Goal: Information Seeking & Learning: Learn about a topic

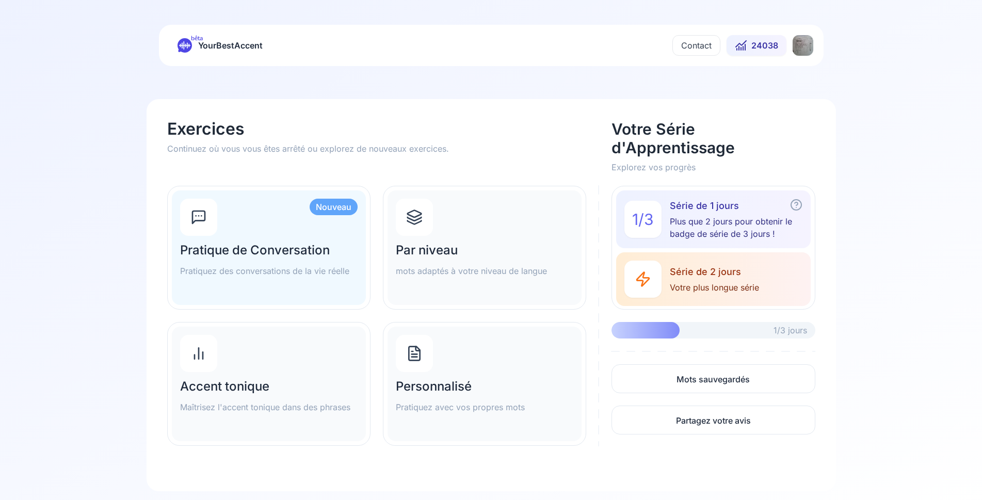
click at [444, 242] on div "Par niveau mots adaptés à votre niveau de langue" at bounding box center [485, 247] width 194 height 115
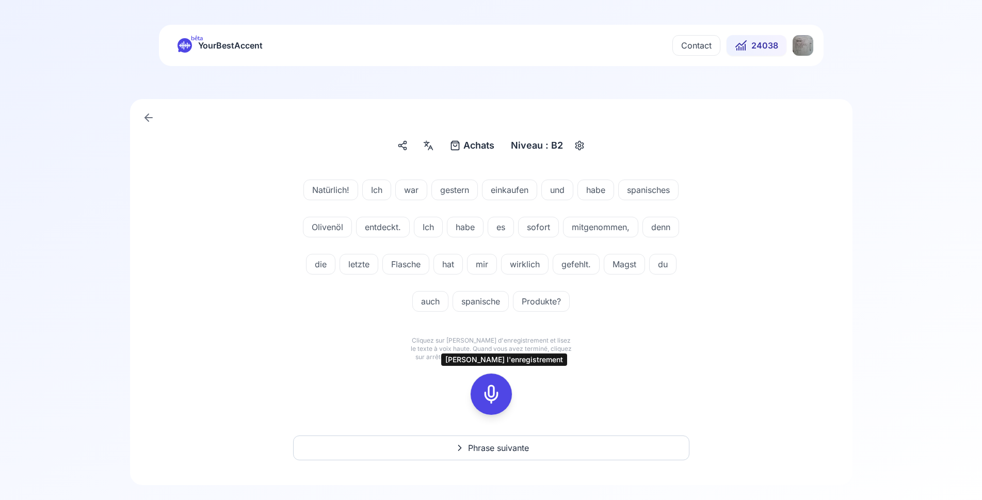
click at [498, 394] on icon at bounding box center [491, 394] width 21 height 21
click at [490, 387] on rect at bounding box center [491, 394] width 15 height 15
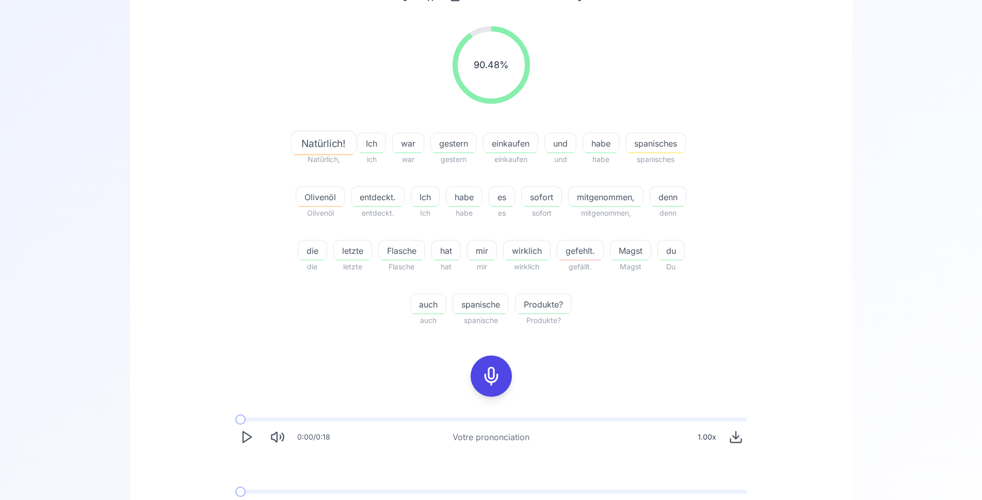
scroll to position [158, 0]
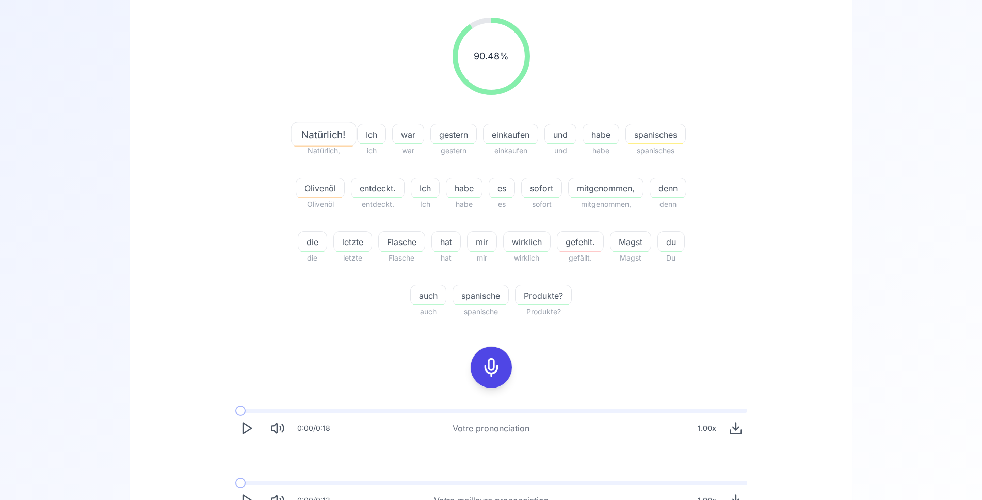
click at [245, 426] on icon "Play" at bounding box center [246, 428] width 14 height 14
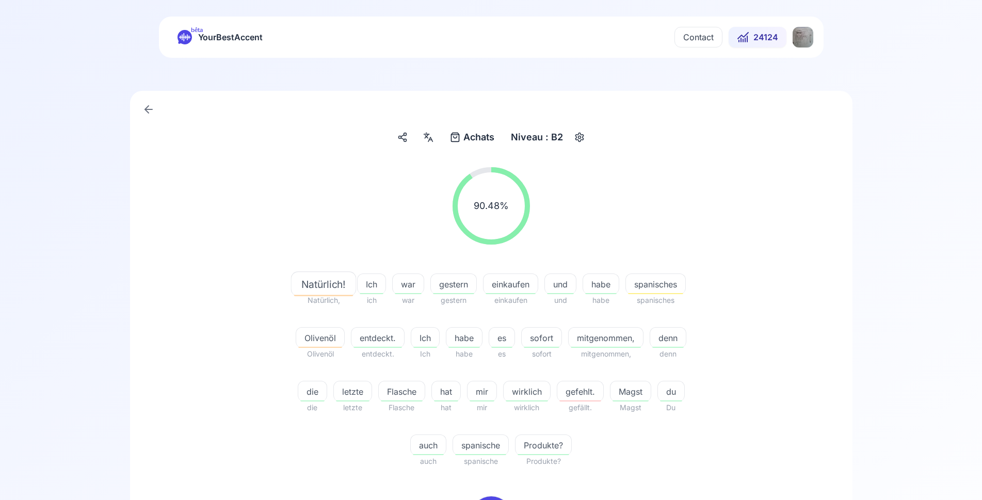
scroll to position [0, 0]
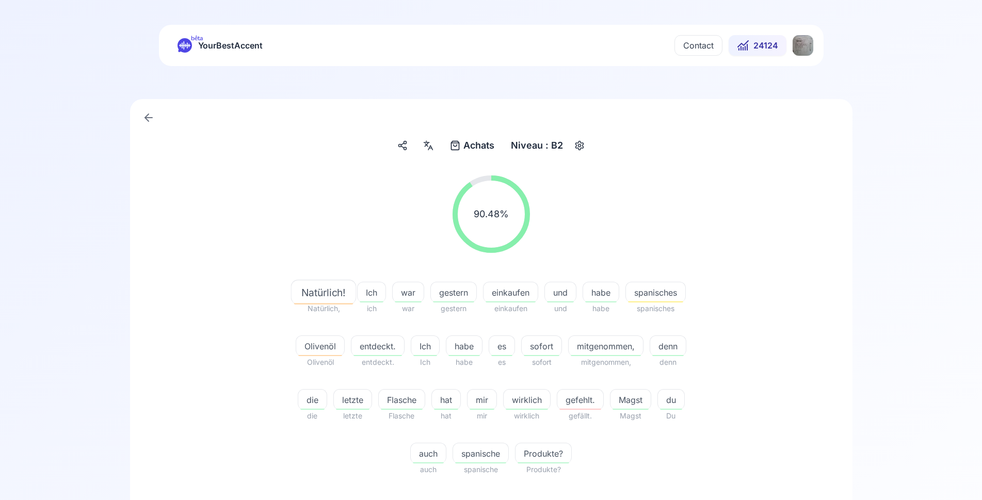
click at [427, 148] on icon at bounding box center [428, 145] width 12 height 10
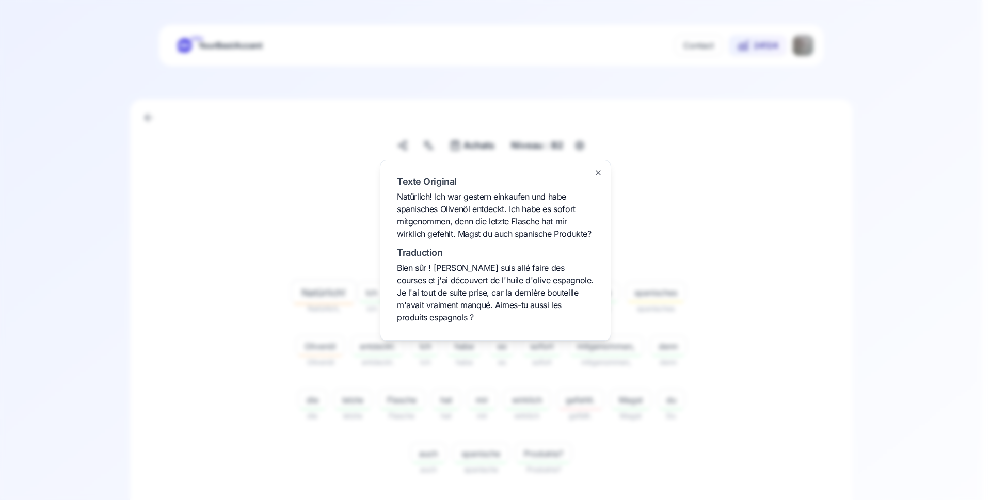
click at [293, 234] on div at bounding box center [495, 250] width 991 height 500
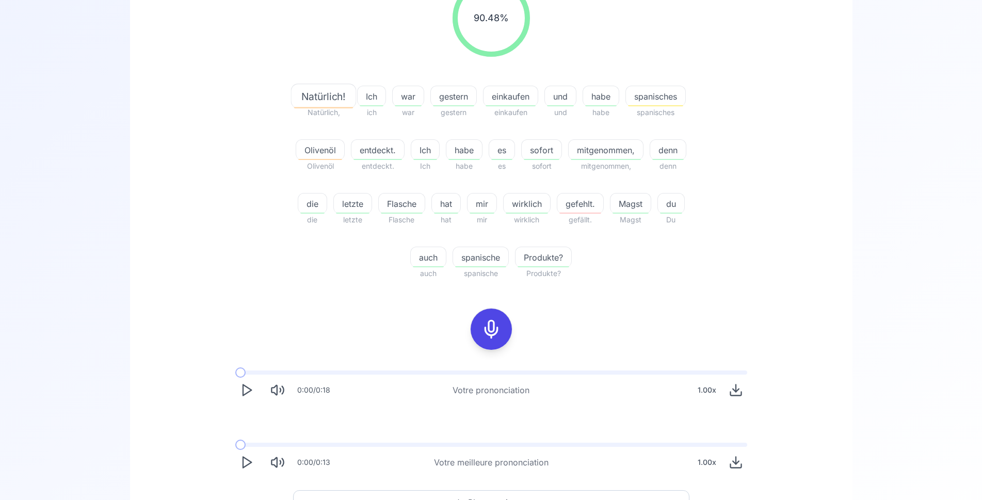
scroll to position [263, 0]
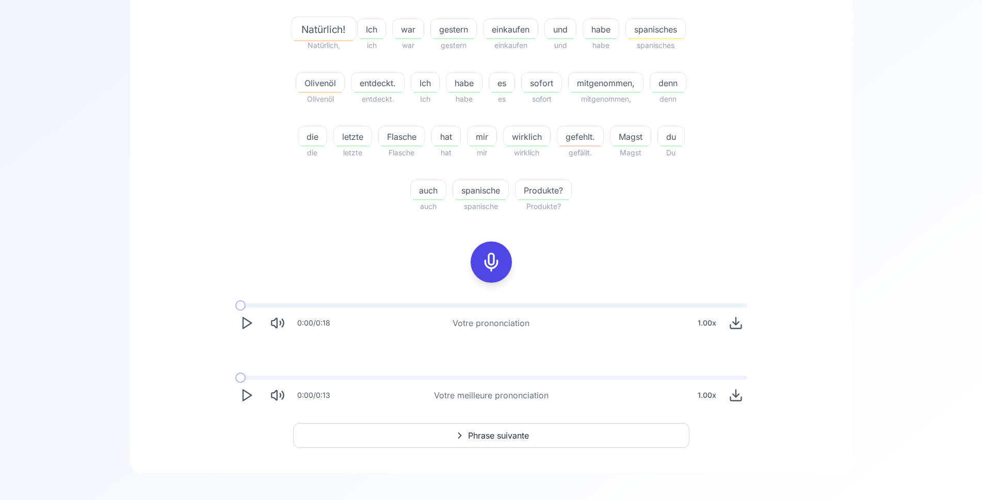
click at [250, 398] on icon "Play" at bounding box center [246, 395] width 14 height 14
click at [243, 398] on polygon "Play" at bounding box center [247, 395] width 8 height 11
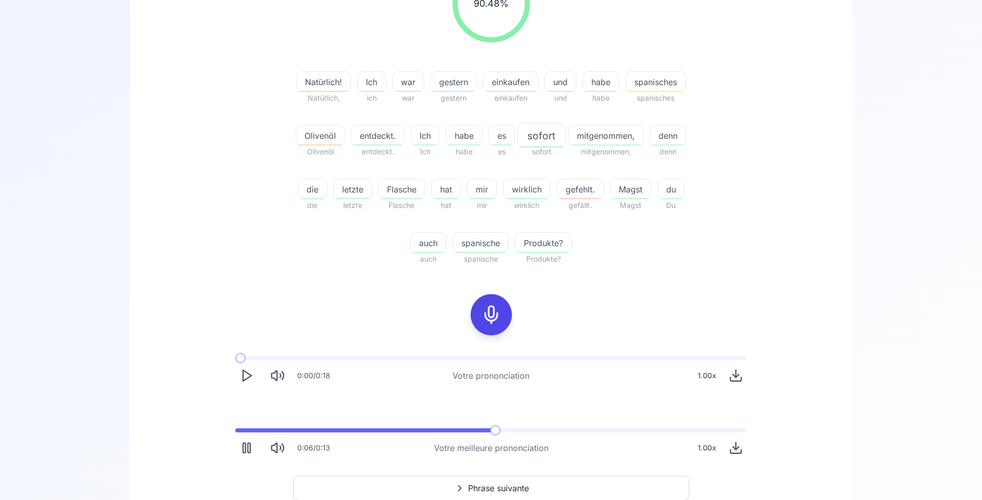
click at [325, 431] on span at bounding box center [365, 430] width 261 height 4
click at [316, 428] on div "0:05 / 0:13 Votre meilleure prononciation 1.00 x" at bounding box center [491, 443] width 528 height 47
click at [304, 428] on span at bounding box center [346, 430] width 223 height 4
click at [488, 312] on icon at bounding box center [491, 314] width 21 height 21
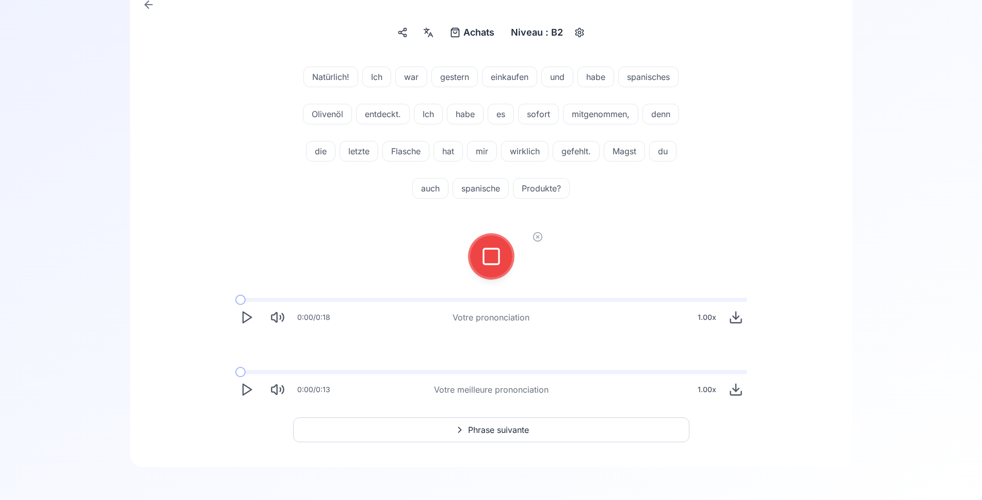
click at [488, 266] on icon at bounding box center [491, 256] width 21 height 21
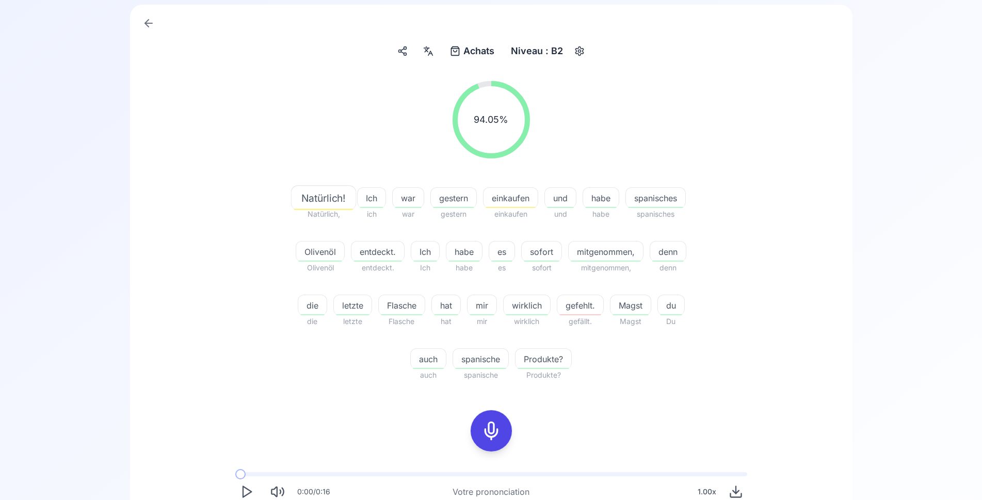
scroll to position [60, 0]
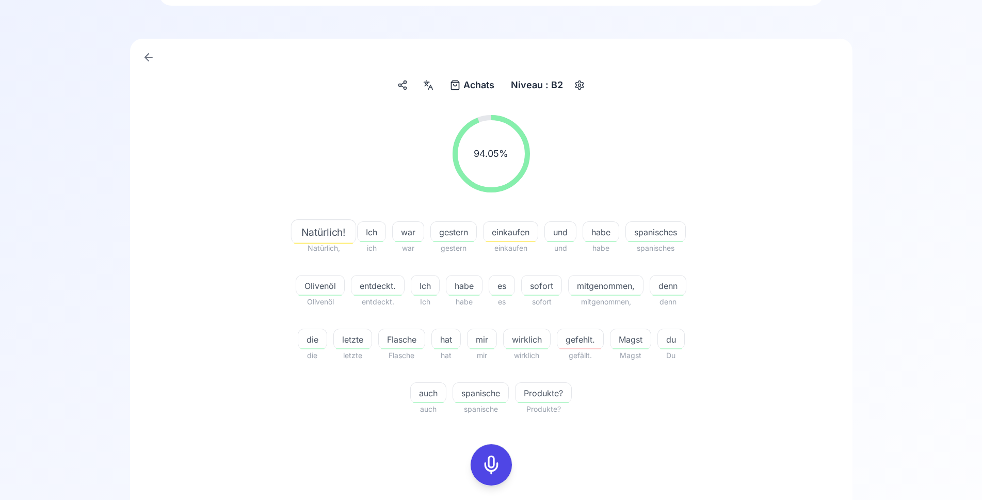
click at [578, 87] on icon "button" at bounding box center [579, 85] width 12 height 10
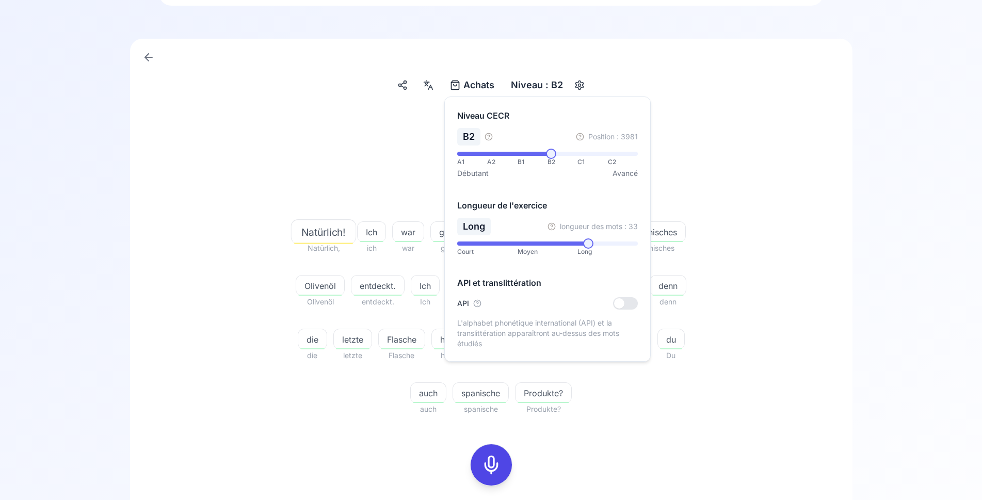
click at [785, 133] on div "94.05 % 94.05 %" at bounding box center [491, 154] width 594 height 94
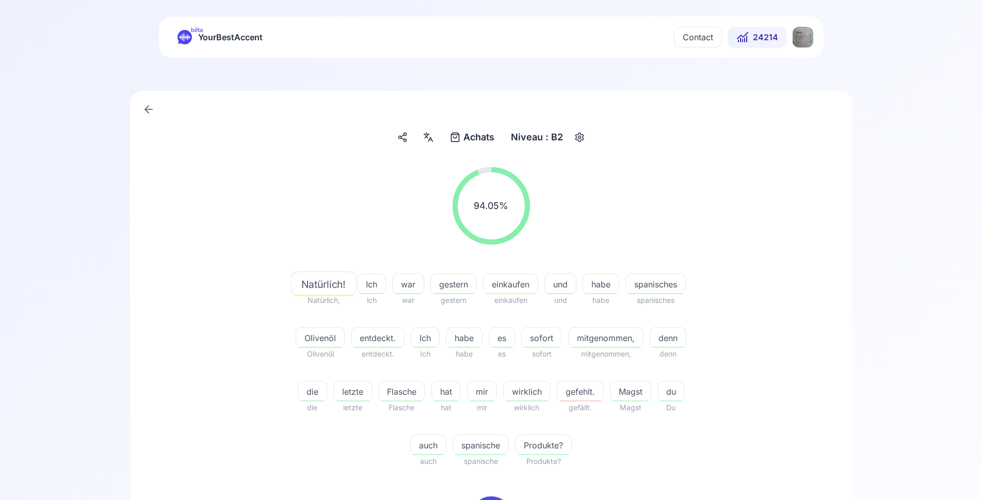
scroll to position [8, 0]
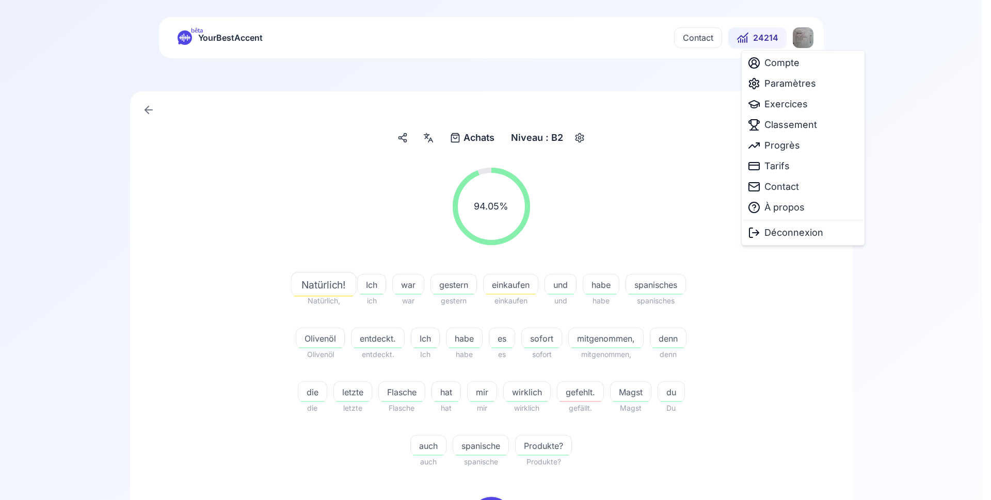
click at [810, 38] on html "bêta YourBestAccent Contact 24214 Achats Achats Niveau : B2 94.05 % 94.05 % Nat…" at bounding box center [495, 242] width 991 height 500
click at [793, 80] on span "Paramètres" at bounding box center [790, 83] width 52 height 14
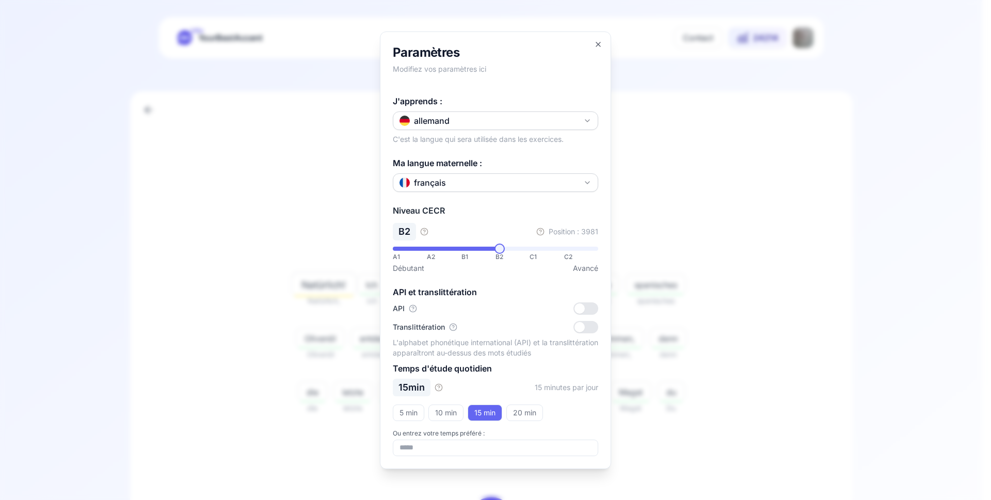
click at [507, 136] on p "C'est la langue qui sera utilisée dans les exercices." at bounding box center [478, 139] width 171 height 10
click at [509, 126] on button "allemand" at bounding box center [495, 120] width 205 height 19
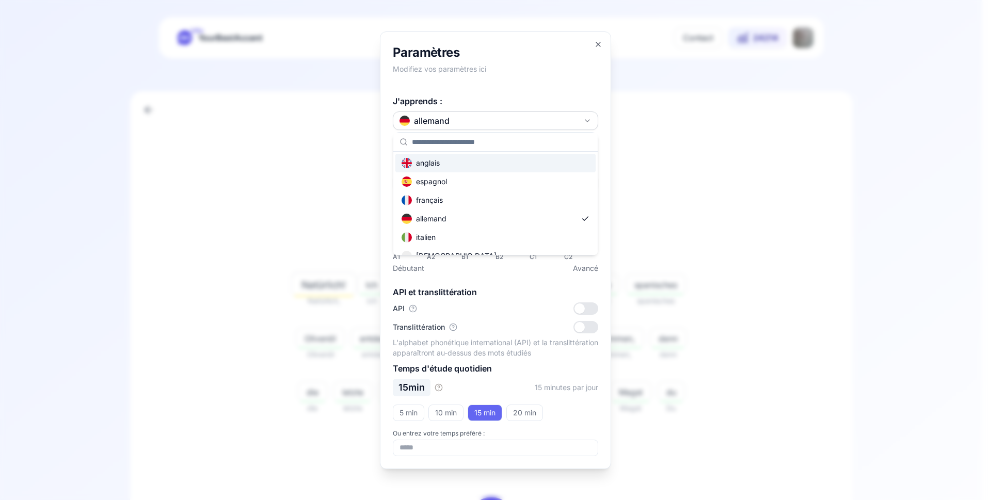
click at [466, 165] on div "anglais" at bounding box center [495, 163] width 200 height 19
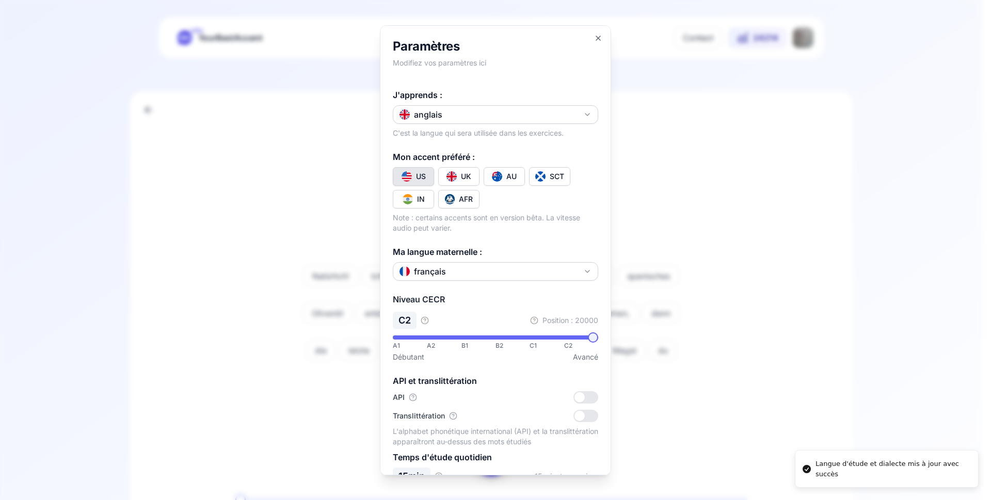
click at [261, 229] on div at bounding box center [495, 250] width 991 height 500
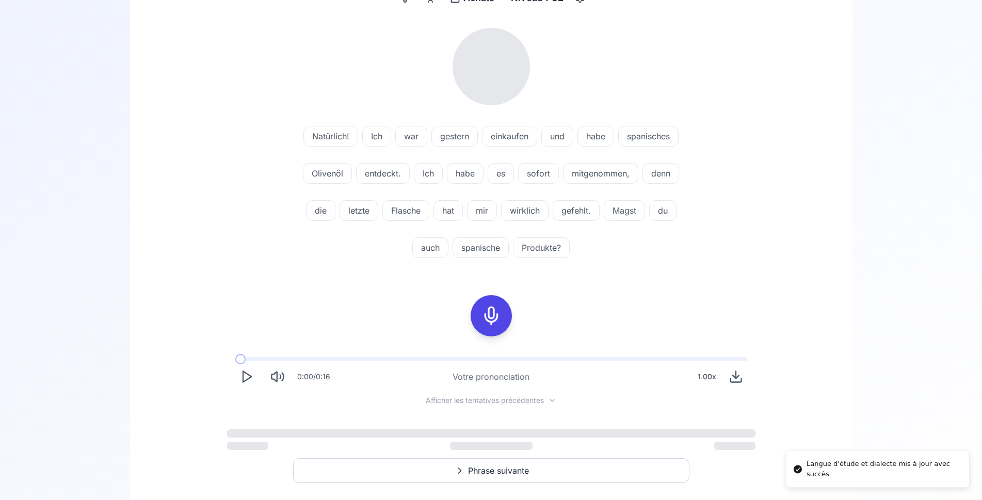
scroll to position [166, 0]
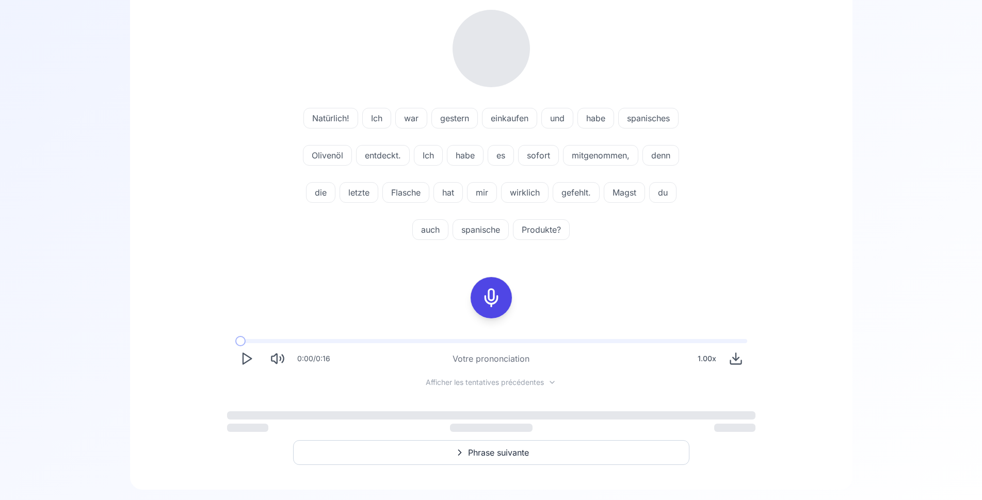
click at [477, 457] on span "Phrase suivante" at bounding box center [498, 452] width 61 height 12
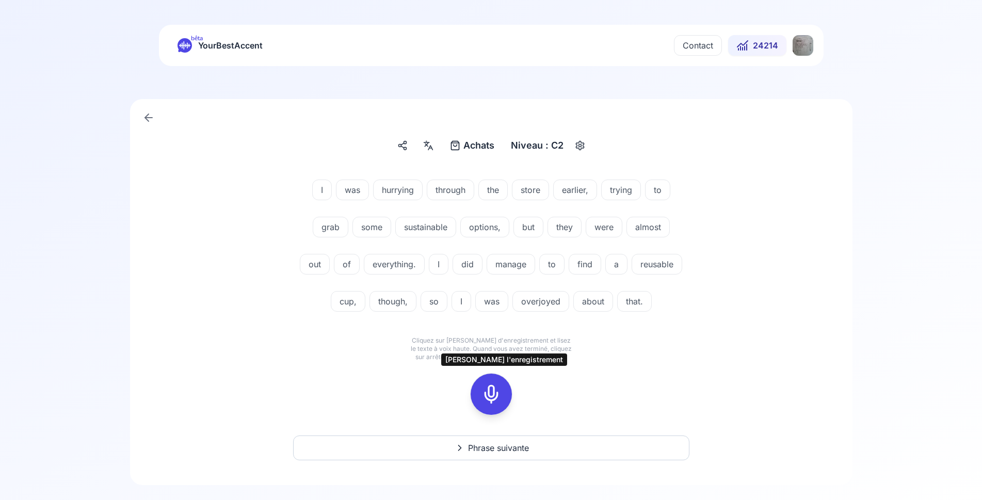
click at [487, 394] on icon at bounding box center [491, 394] width 21 height 21
click at [505, 400] on button at bounding box center [491, 394] width 41 height 41
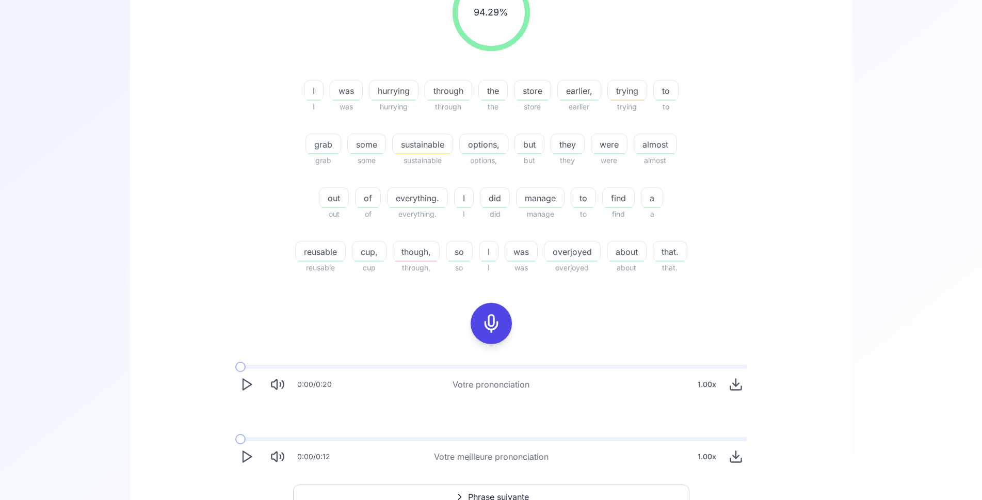
scroll to position [211, 0]
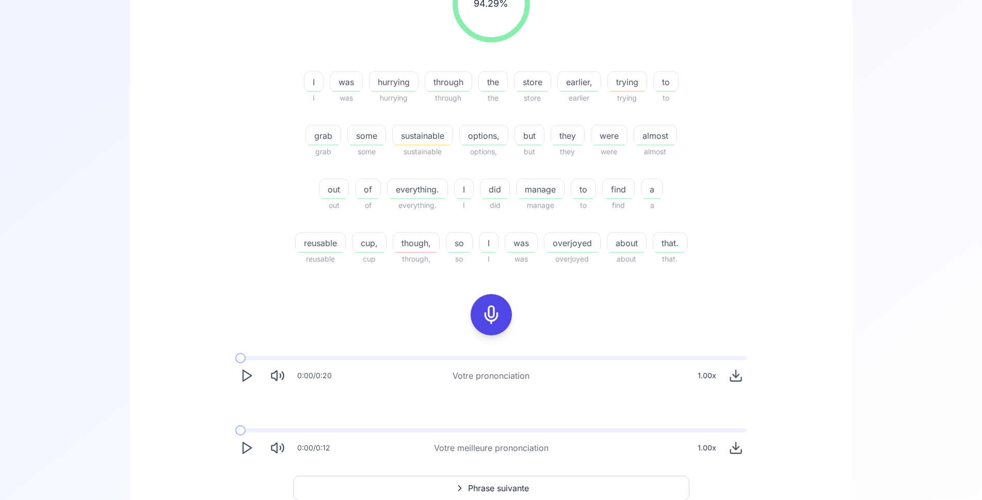
click at [497, 325] on icon at bounding box center [491, 314] width 21 height 21
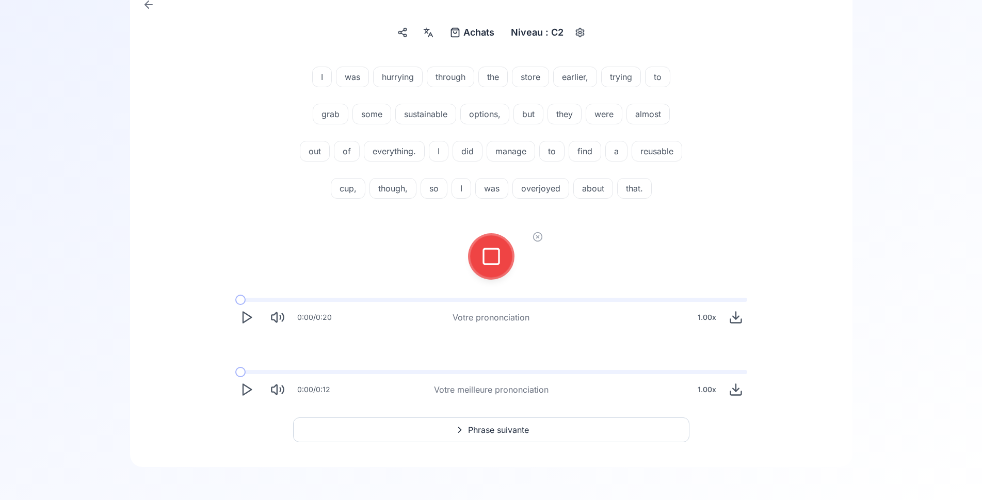
scroll to position [113, 0]
click at [492, 256] on icon at bounding box center [491, 256] width 21 height 21
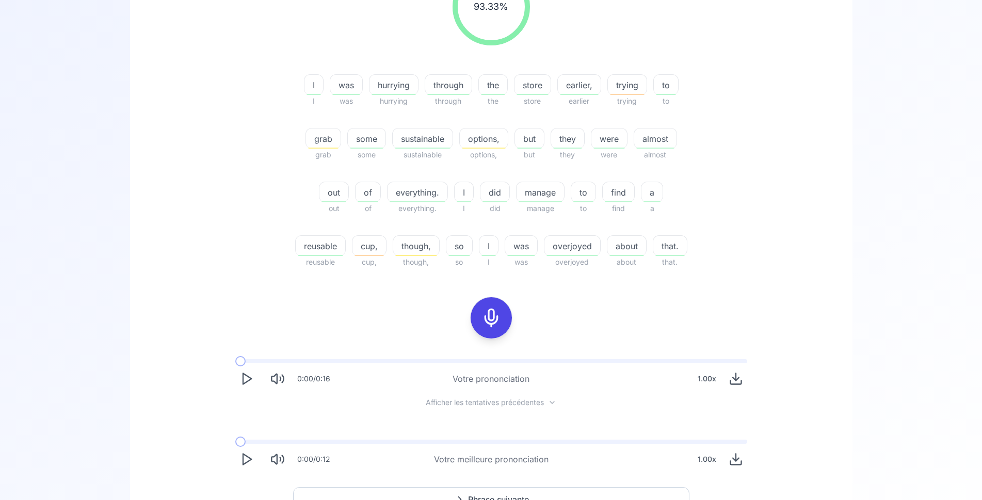
scroll to position [218, 0]
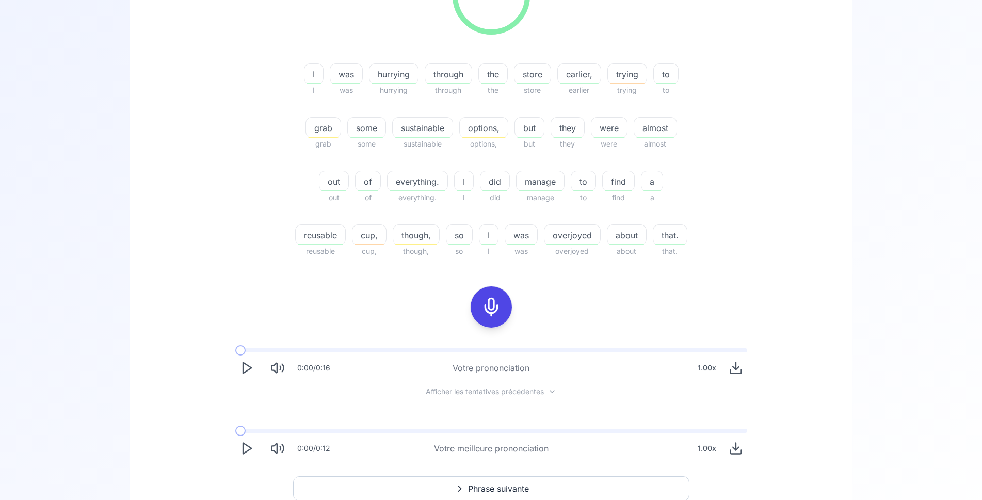
click at [489, 317] on icon at bounding box center [491, 307] width 21 height 21
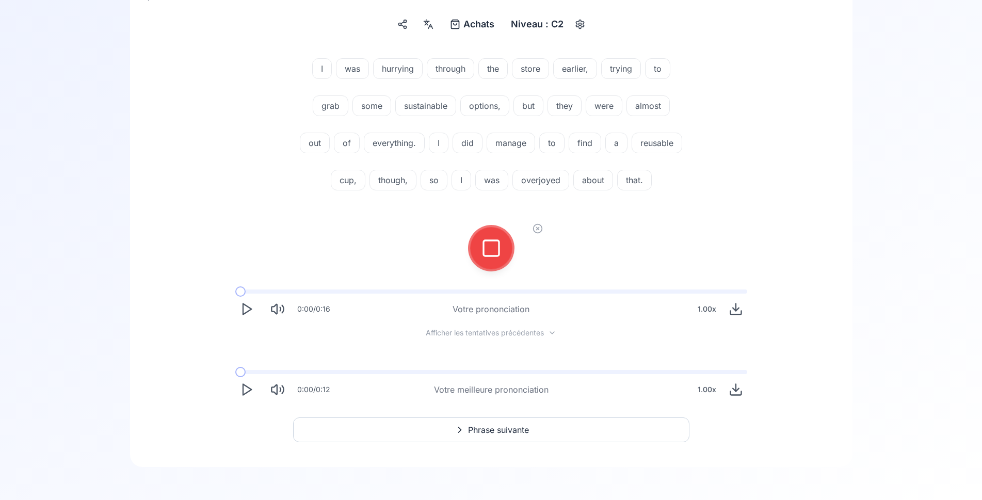
scroll to position [121, 0]
click at [481, 257] on div at bounding box center [491, 248] width 25 height 41
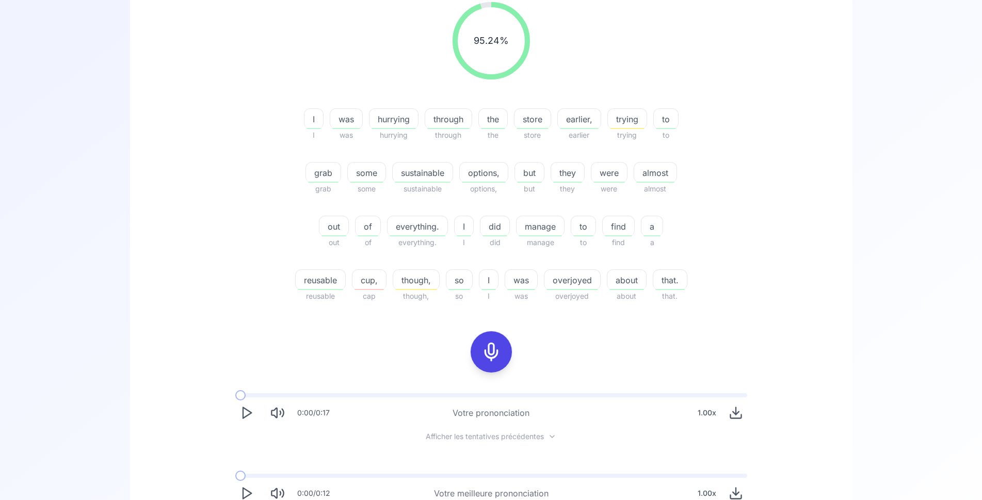
scroll to position [174, 0]
click at [240, 420] on icon "Play" at bounding box center [246, 412] width 14 height 14
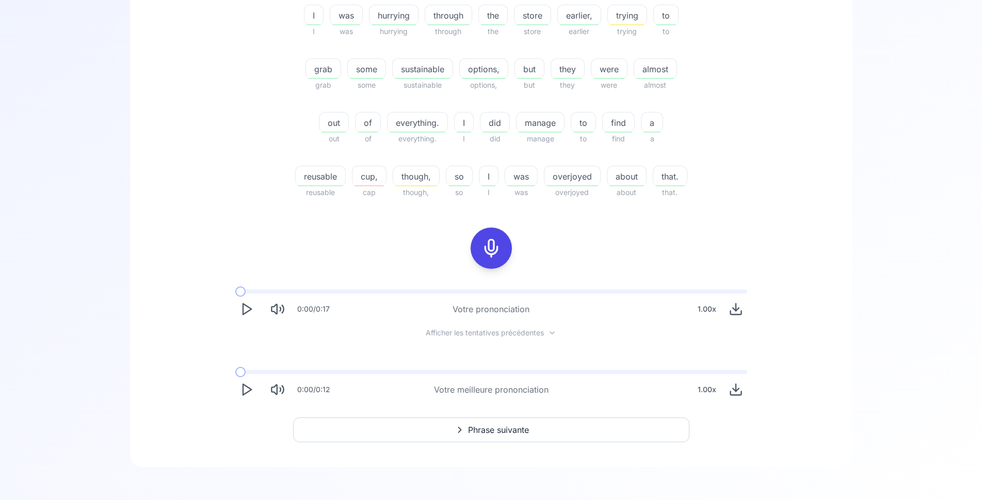
scroll to position [331, 0]
click at [252, 386] on icon "Play" at bounding box center [246, 389] width 14 height 14
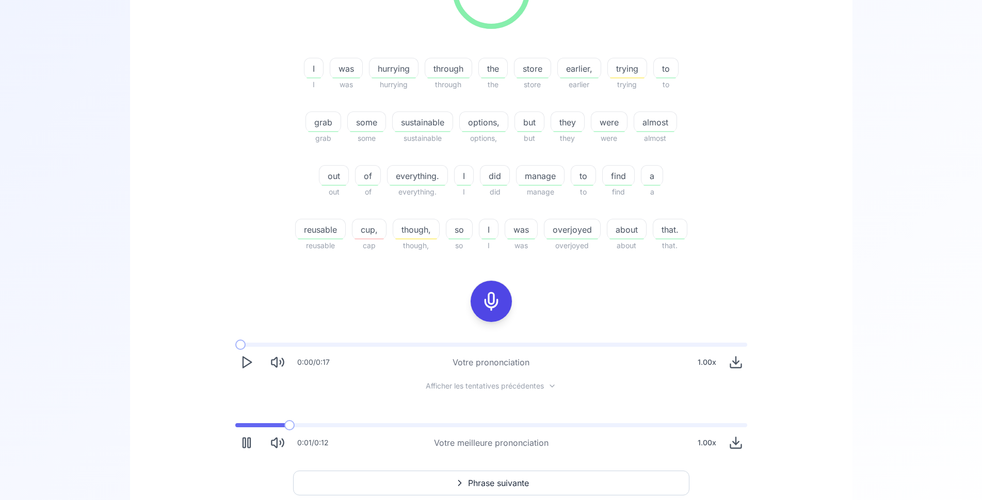
scroll to position [226, 0]
click at [240, 448] on icon "Play" at bounding box center [246, 441] width 14 height 14
click at [242, 426] on span at bounding box center [238, 424] width 6 height 4
click at [235, 426] on span at bounding box center [235, 424] width 0 height 4
click at [484, 308] on rect at bounding box center [491, 299] width 15 height 15
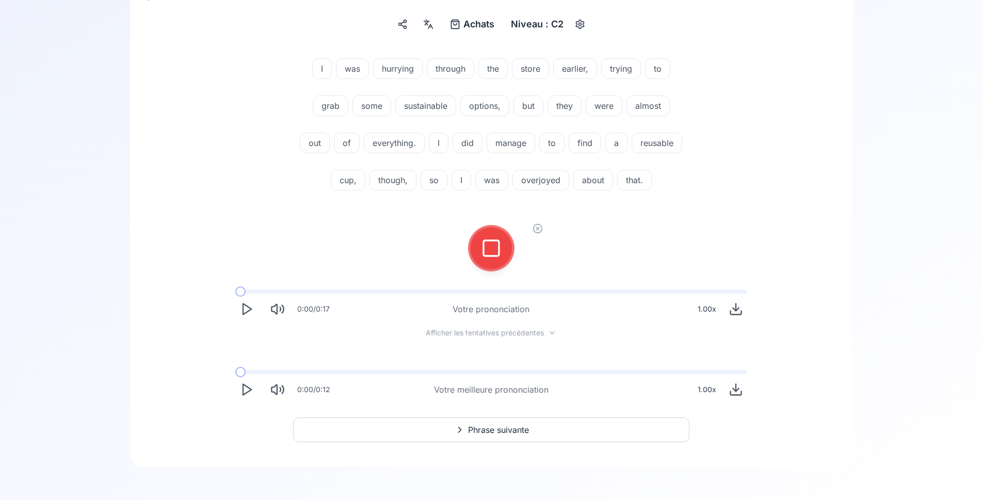
scroll to position [121, 0]
click at [538, 227] on icon at bounding box center [538, 228] width 10 height 10
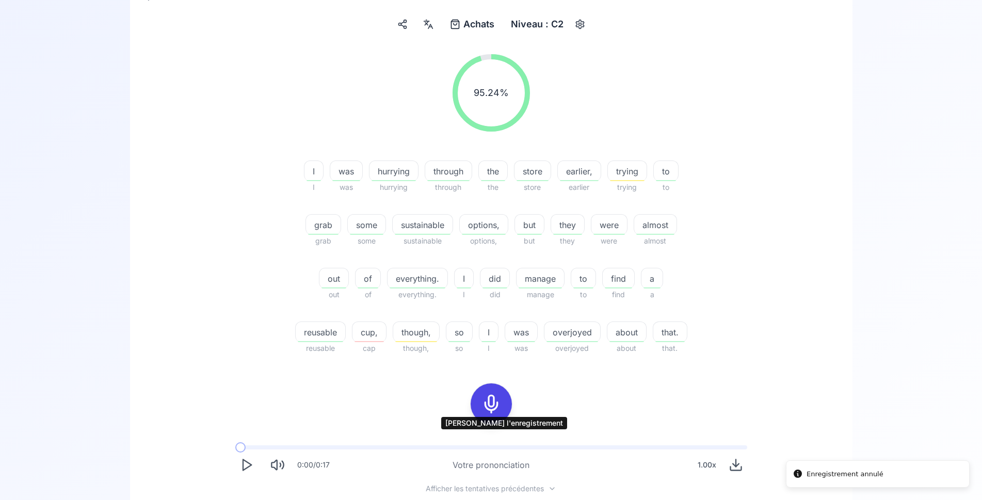
click at [482, 414] on icon at bounding box center [491, 404] width 21 height 21
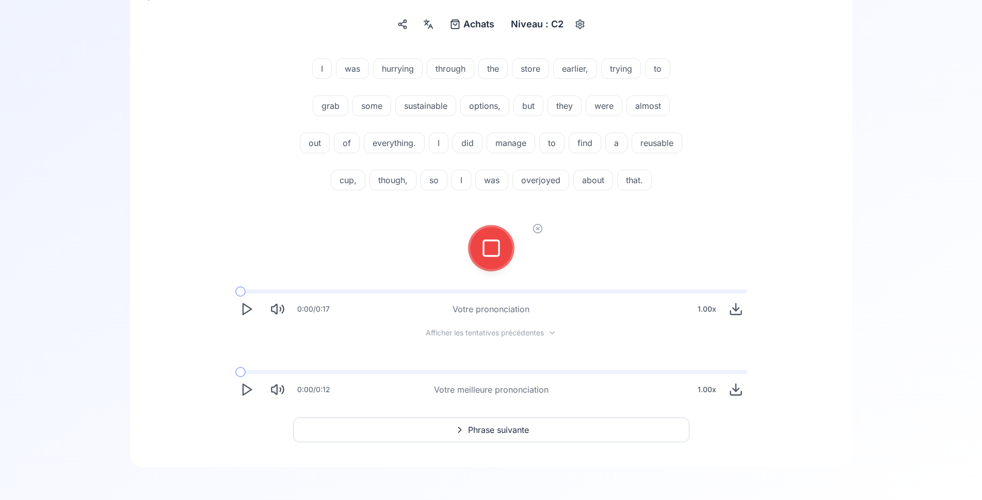
click at [482, 248] on icon at bounding box center [491, 248] width 21 height 21
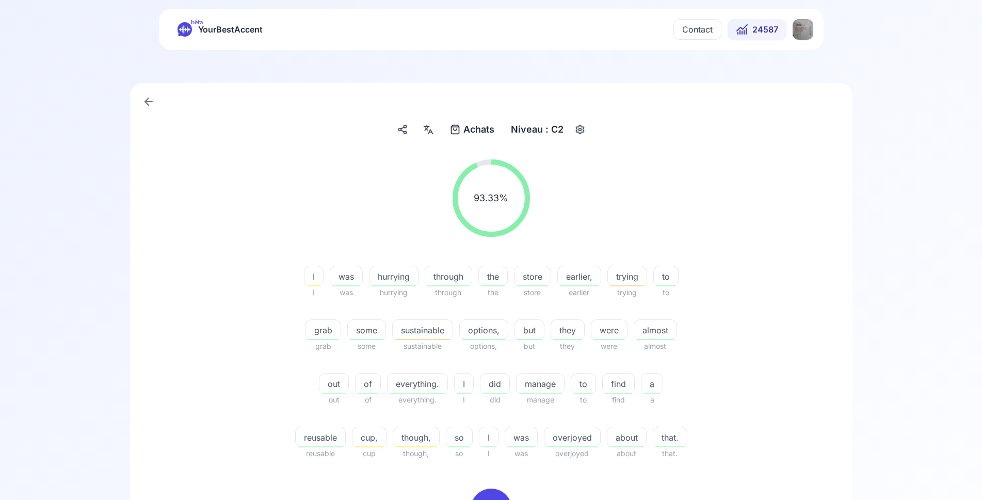
scroll to position [331, 0]
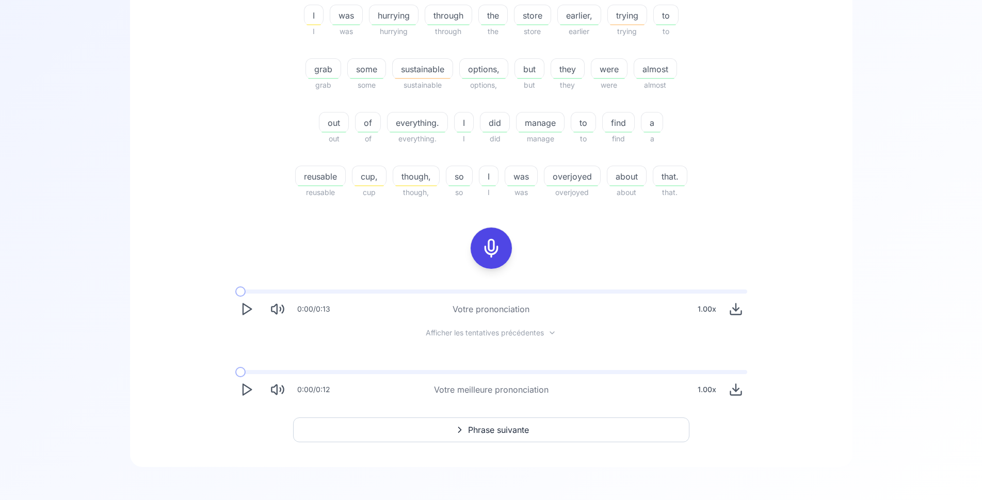
click at [497, 432] on span "Phrase suivante" at bounding box center [498, 430] width 61 height 12
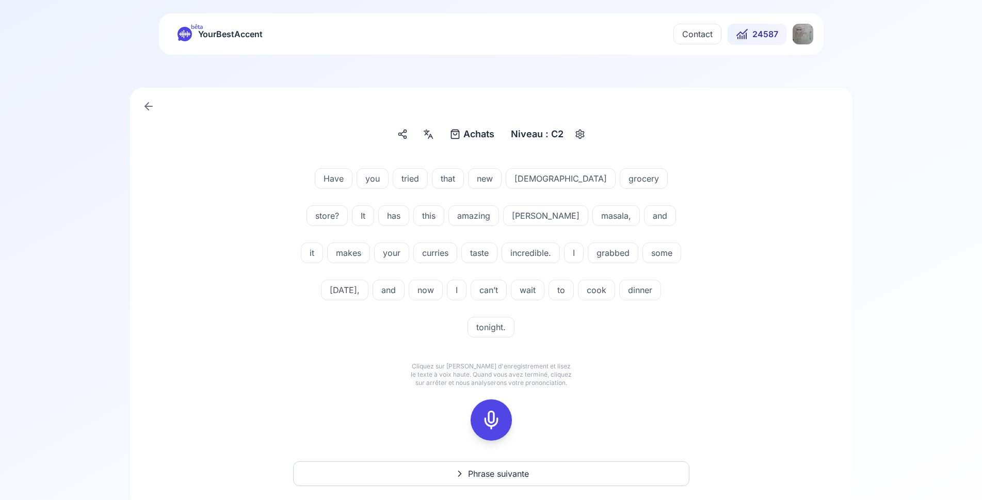
scroll to position [18, 0]
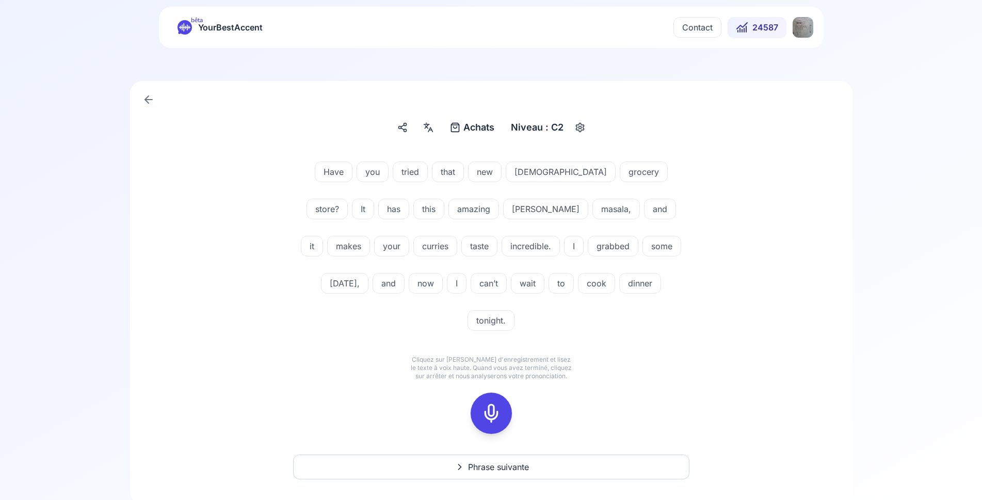
click at [492, 403] on icon at bounding box center [491, 413] width 21 height 21
click at [490, 403] on icon at bounding box center [491, 413] width 21 height 21
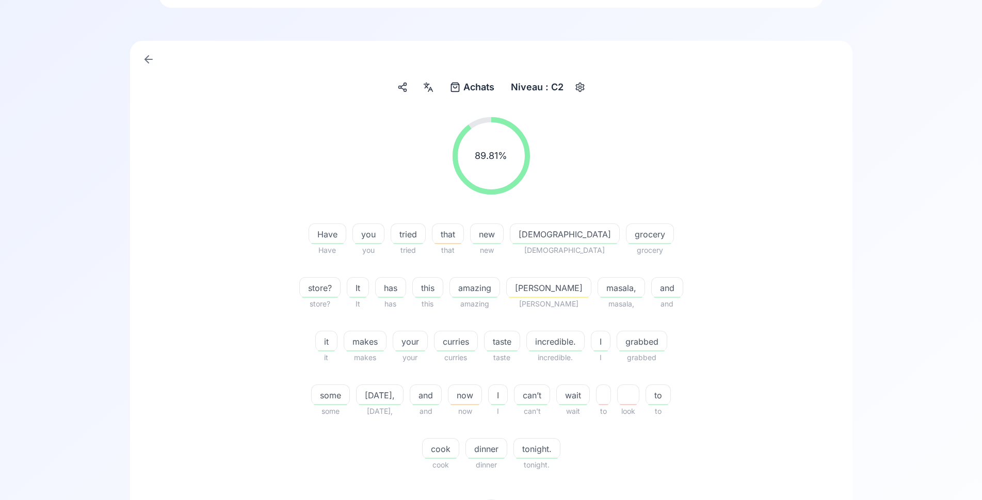
scroll to position [123, 0]
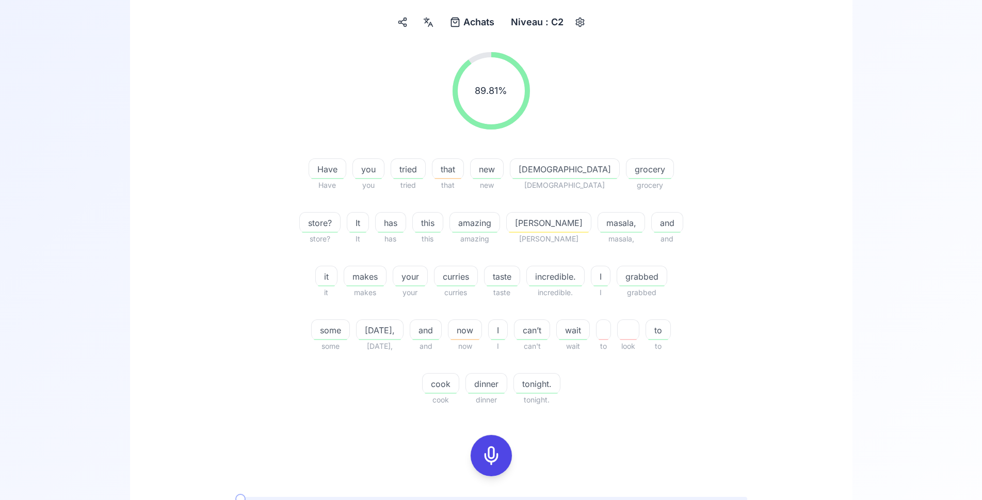
click at [493, 445] on icon at bounding box center [491, 455] width 21 height 21
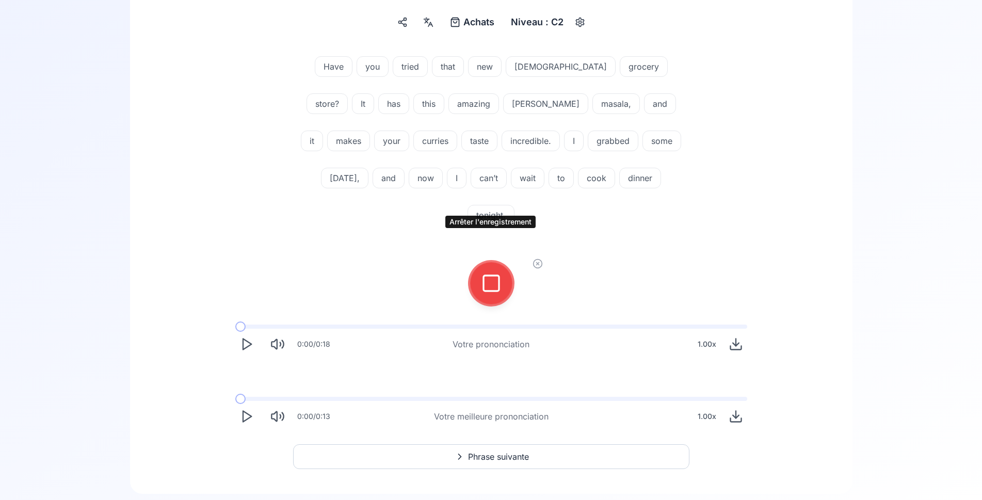
scroll to position [113, 0]
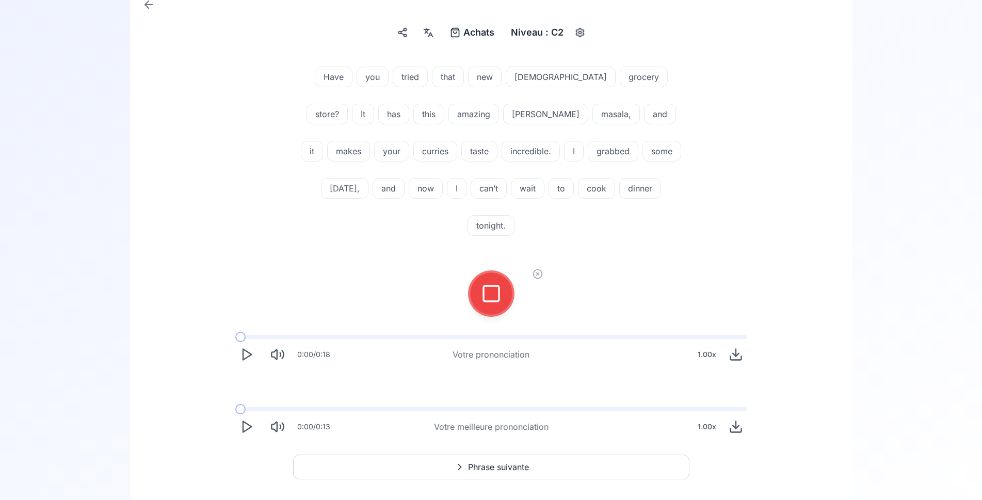
click at [484, 286] on rect at bounding box center [491, 293] width 15 height 15
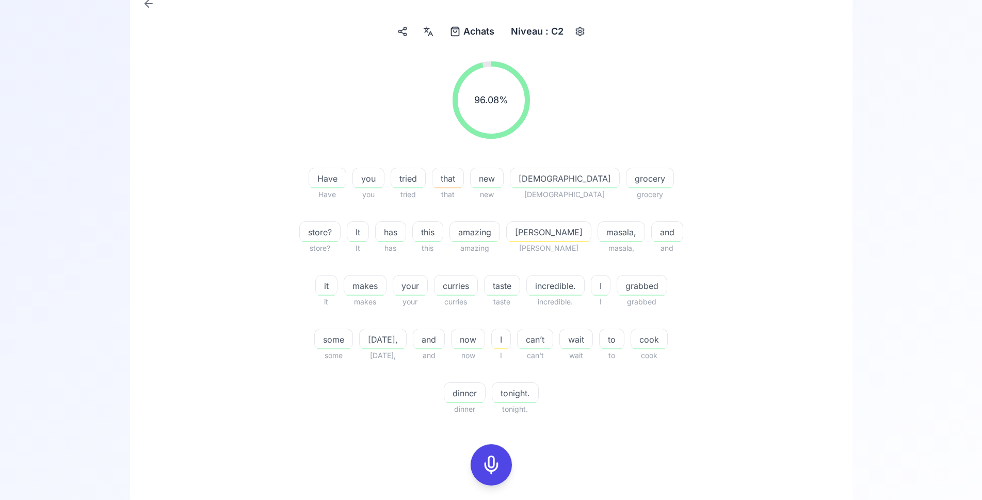
scroll to position [218, 0]
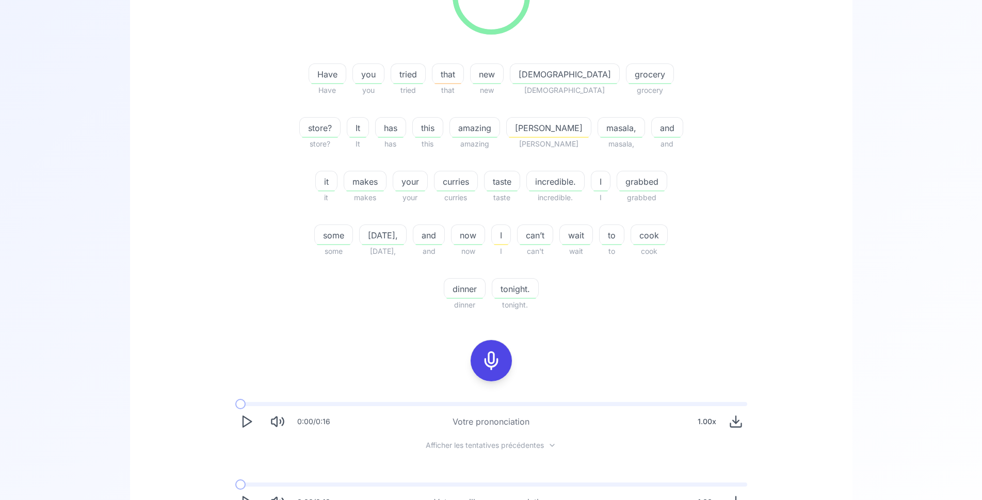
click at [252, 414] on icon "Play" at bounding box center [246, 421] width 14 height 14
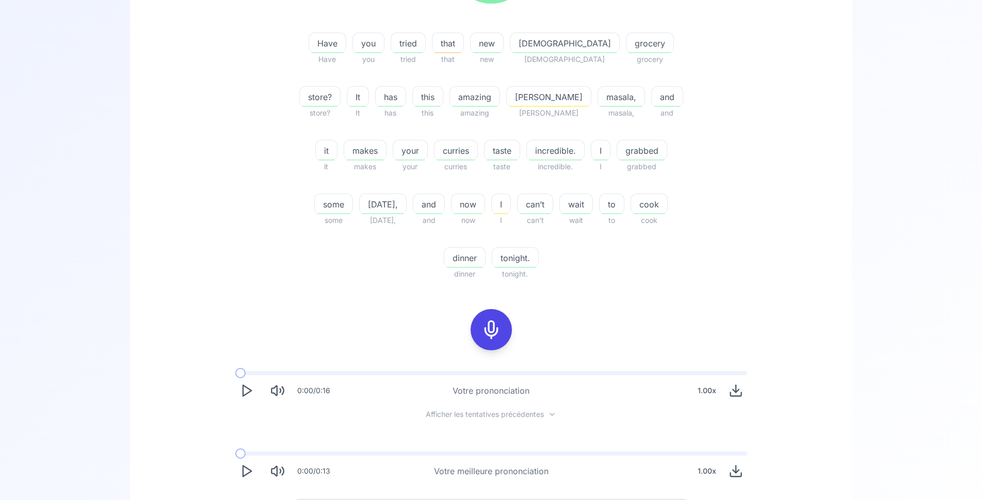
scroll to position [224, 0]
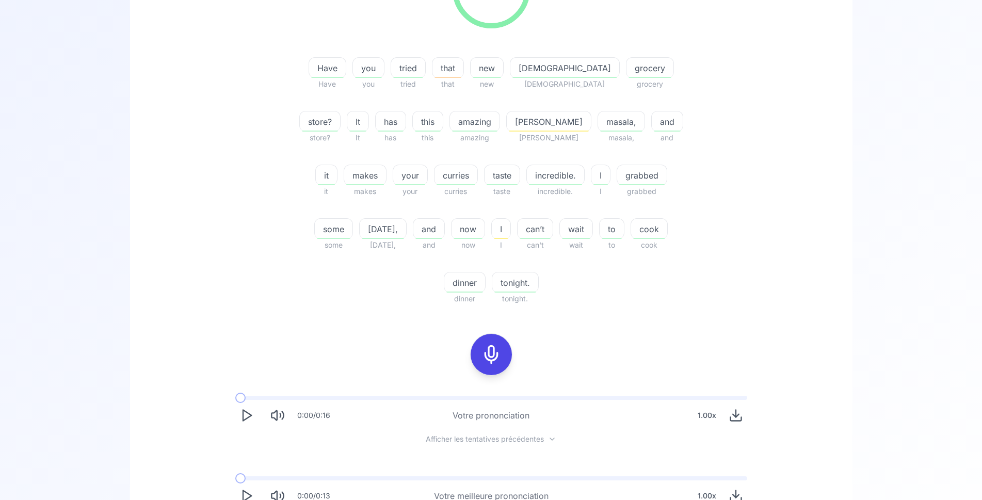
click at [243, 491] on polygon "Play" at bounding box center [247, 496] width 8 height 11
click at [244, 489] on icon "Play" at bounding box center [246, 496] width 14 height 14
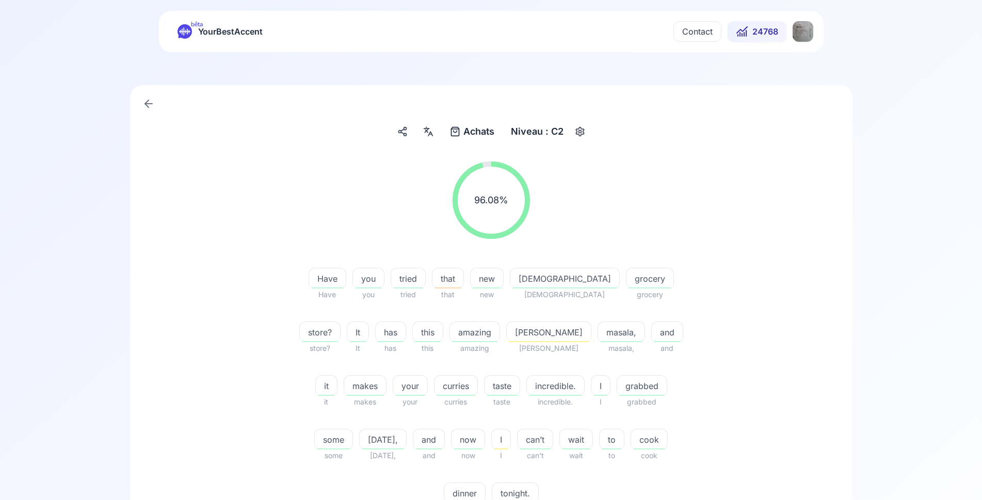
scroll to position [277, 0]
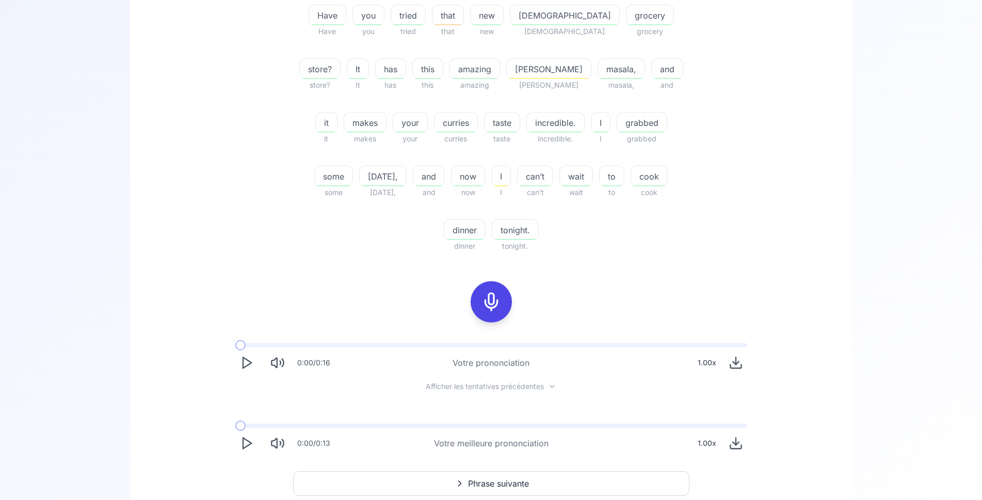
click at [488, 477] on span "Phrase suivante" at bounding box center [498, 483] width 61 height 12
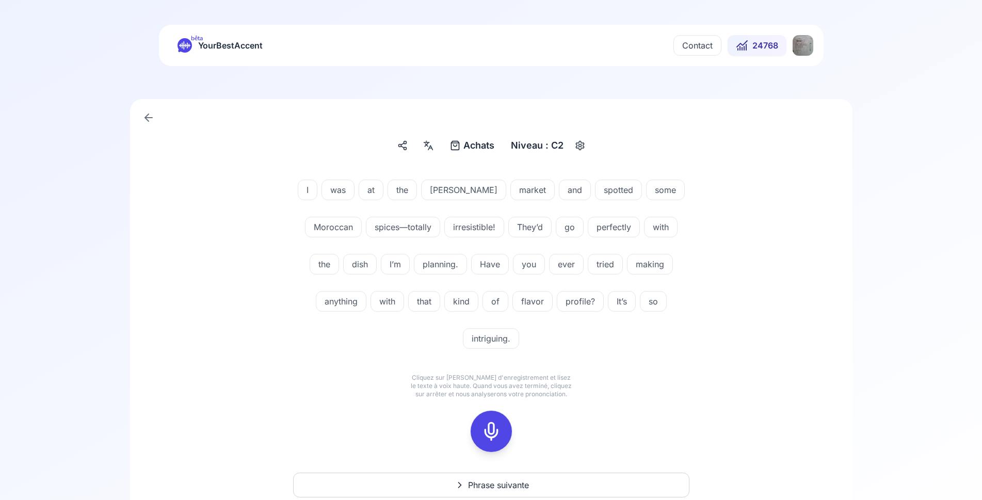
click at [502, 430] on div at bounding box center [491, 431] width 25 height 41
click at [497, 444] on div at bounding box center [491, 431] width 25 height 41
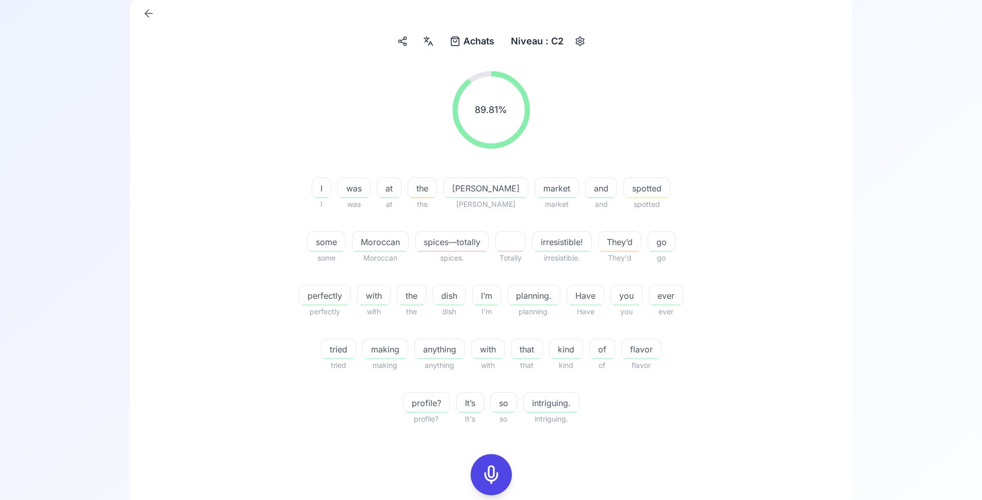
scroll to position [105, 0]
click at [489, 469] on icon at bounding box center [491, 473] width 21 height 21
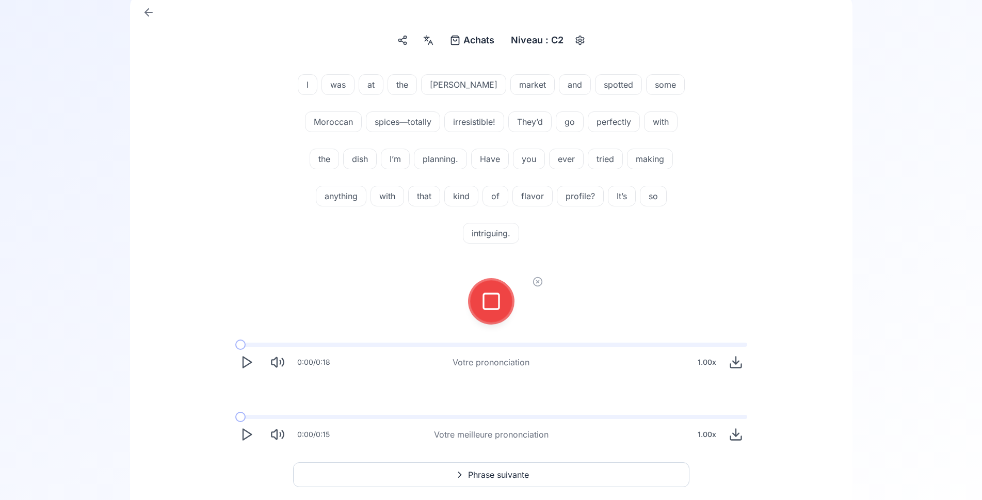
click at [492, 291] on div at bounding box center [491, 301] width 25 height 41
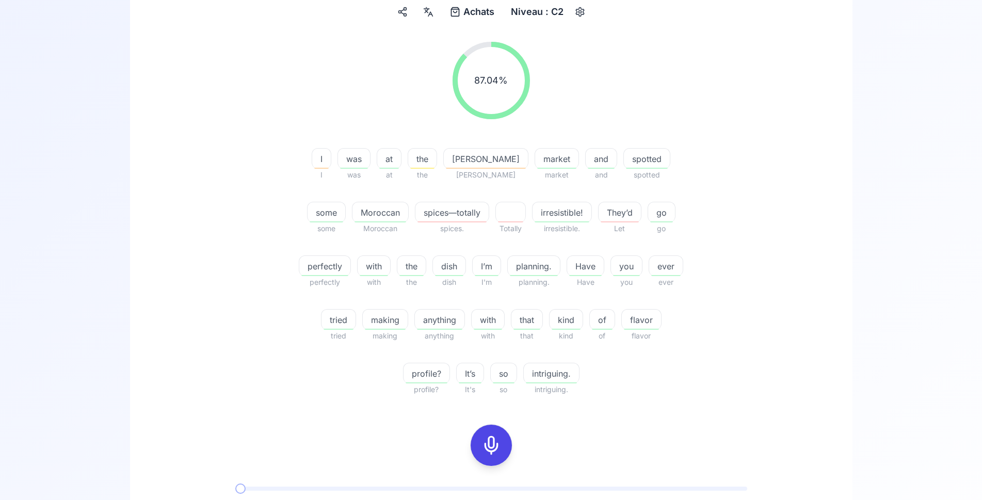
scroll to position [211, 0]
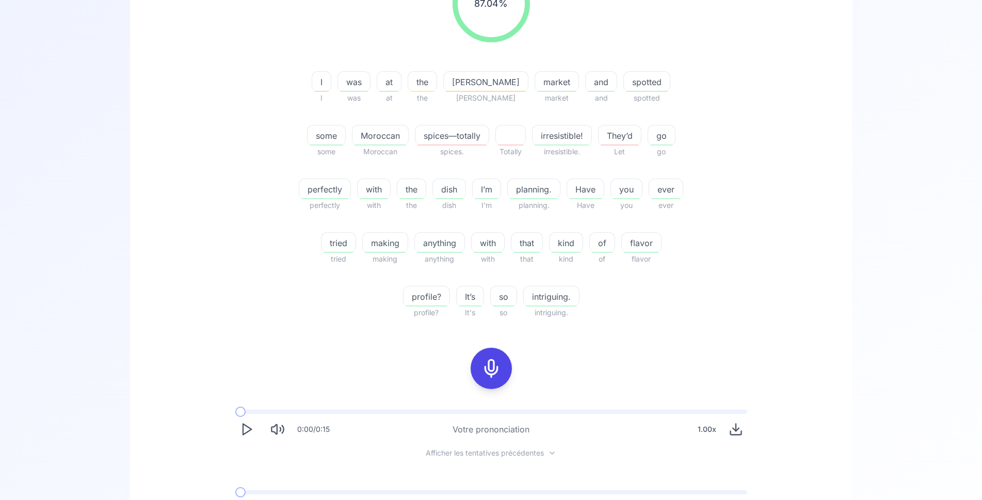
click at [480, 368] on div at bounding box center [491, 368] width 25 height 41
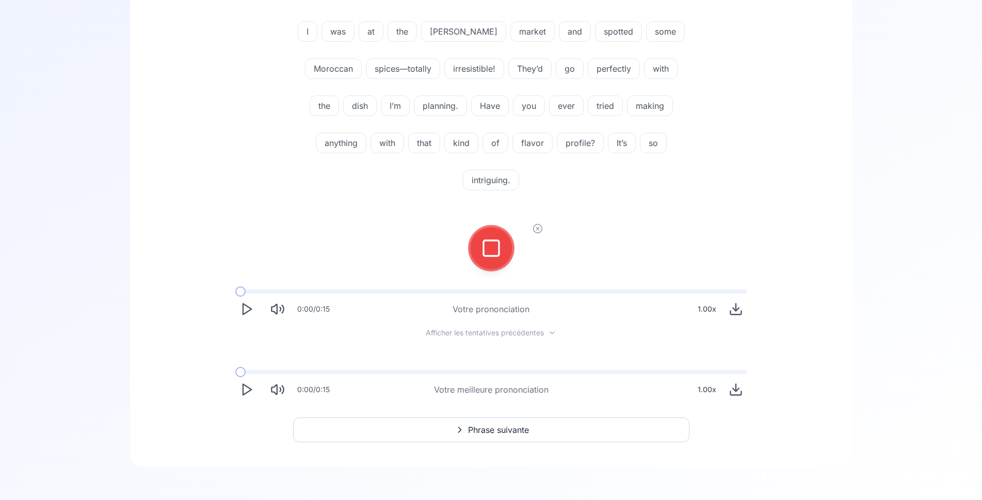
scroll to position [158, 0]
click at [488, 245] on icon at bounding box center [491, 248] width 21 height 21
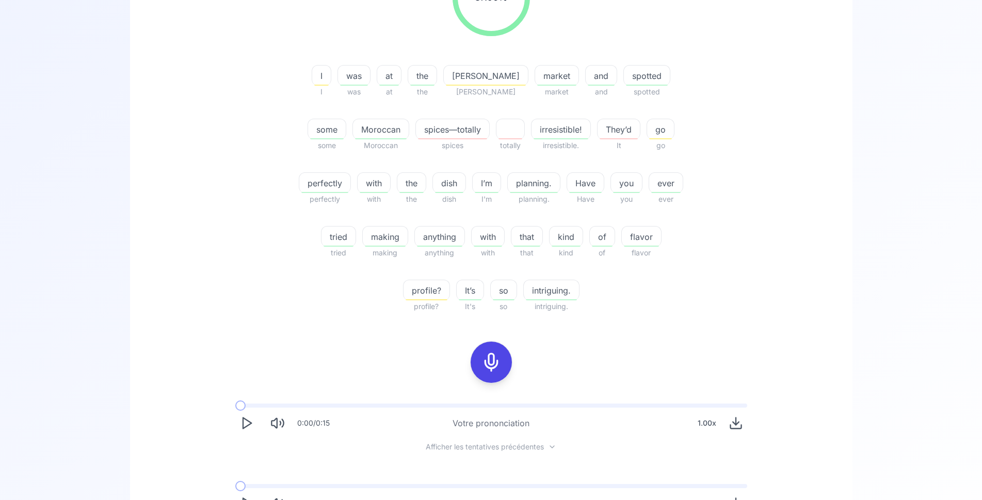
scroll to position [264, 0]
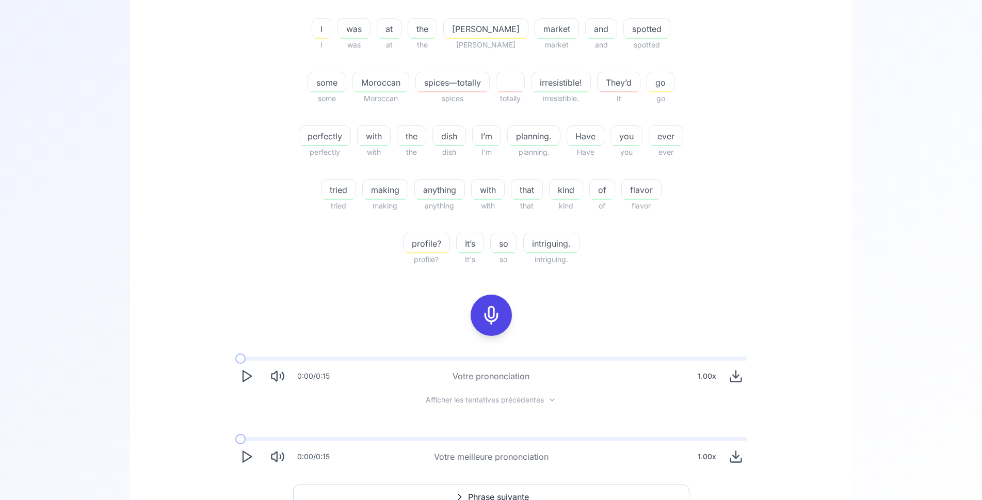
click at [244, 456] on icon "Play" at bounding box center [246, 456] width 14 height 14
click at [501, 321] on div at bounding box center [491, 315] width 25 height 41
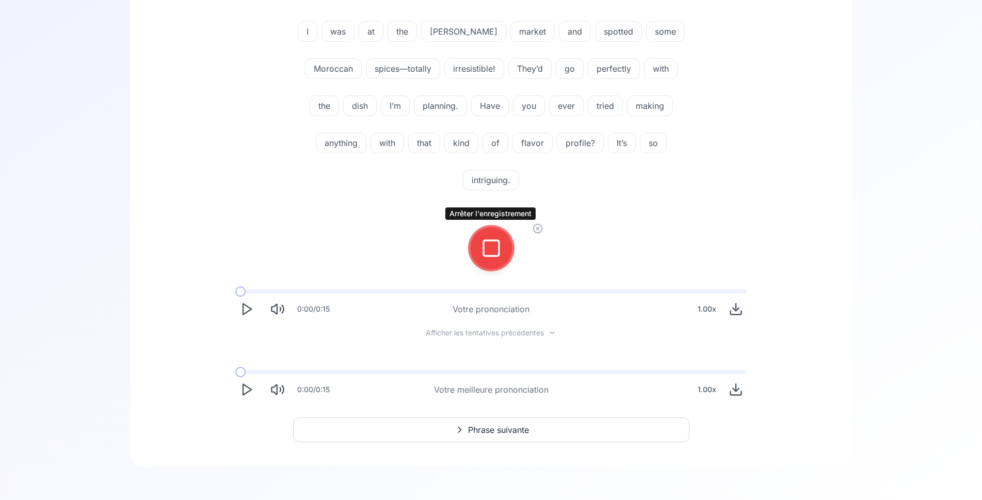
scroll to position [158, 0]
click at [490, 249] on icon at bounding box center [491, 248] width 21 height 21
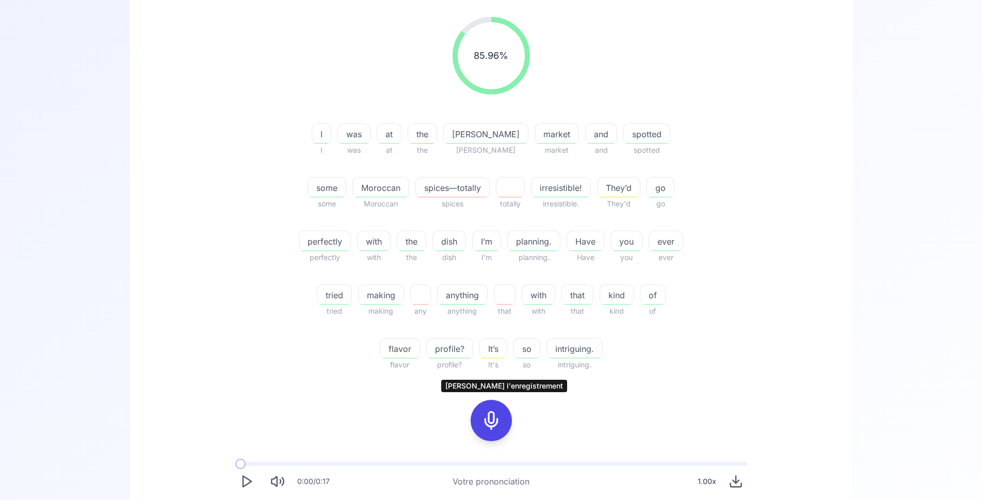
click at [494, 418] on icon at bounding box center [491, 420] width 21 height 21
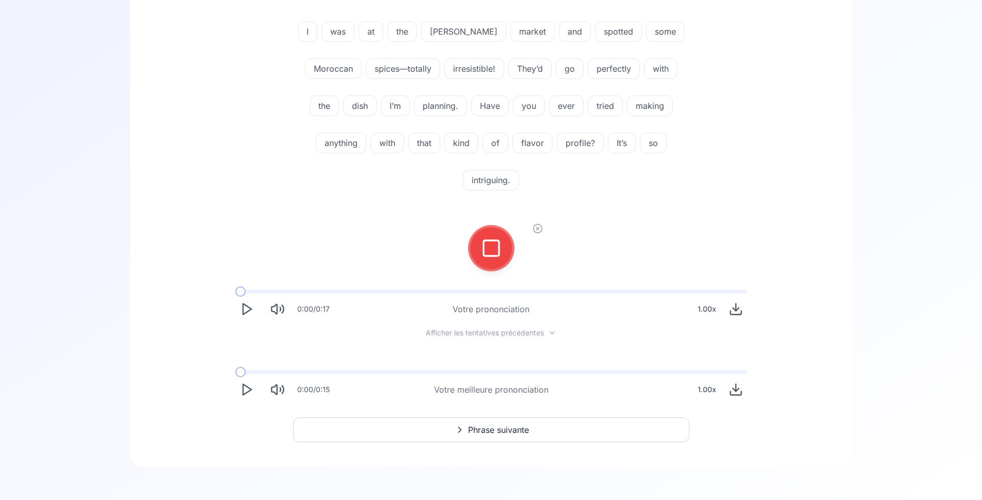
click at [500, 248] on icon at bounding box center [491, 248] width 21 height 21
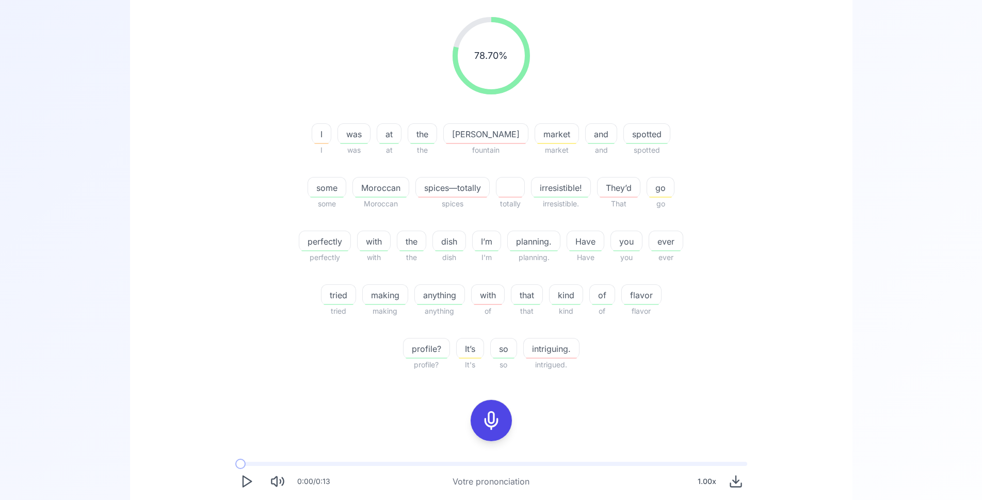
click at [500, 422] on icon at bounding box center [491, 420] width 21 height 21
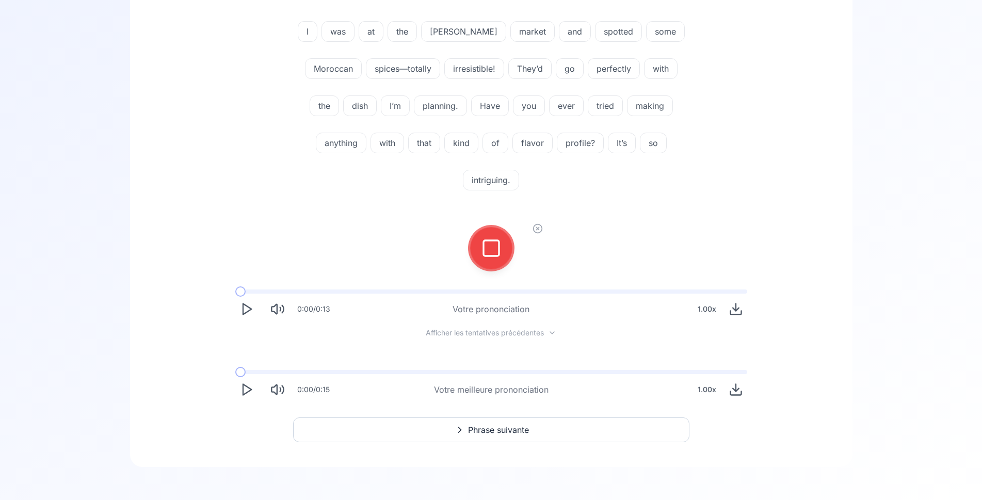
click at [498, 256] on rect at bounding box center [491, 247] width 15 height 15
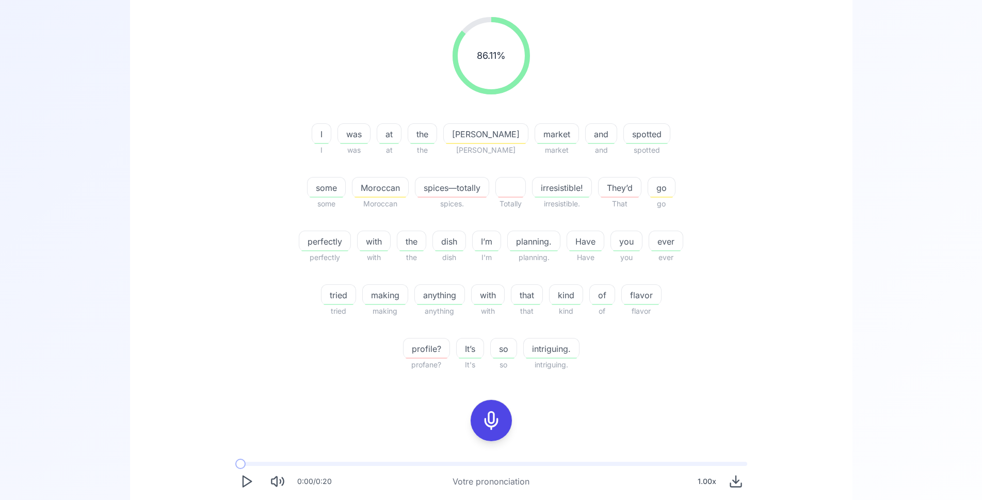
click at [490, 415] on icon at bounding box center [491, 420] width 21 height 21
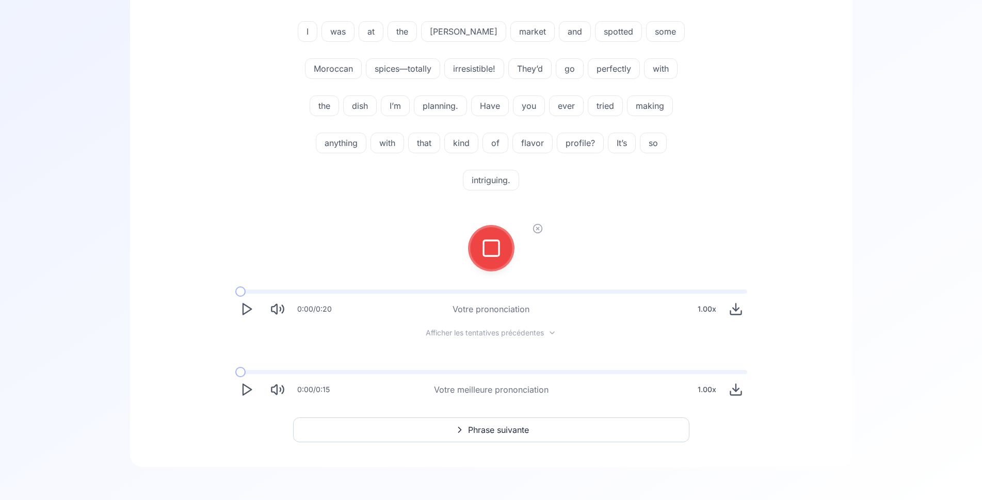
click at [496, 242] on icon at bounding box center [491, 248] width 21 height 21
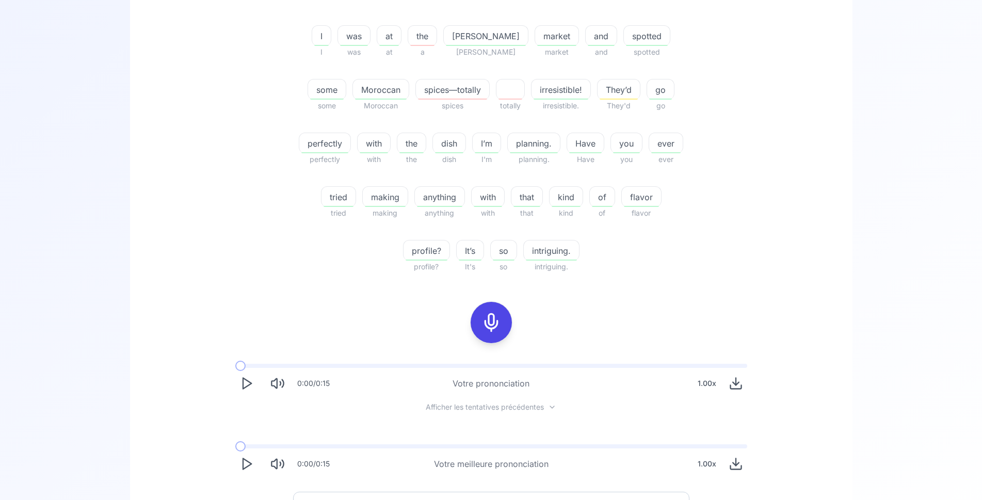
scroll to position [264, 0]
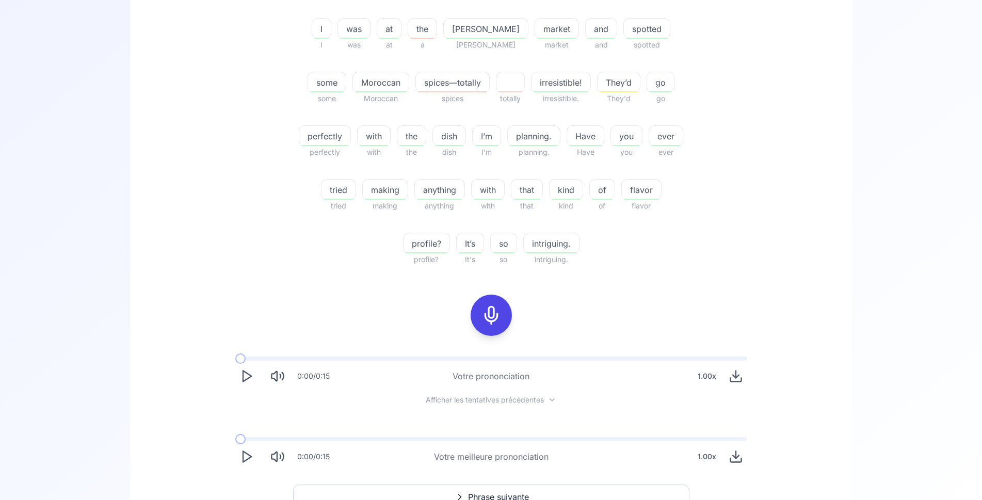
click at [245, 379] on icon "Play" at bounding box center [246, 376] width 14 height 14
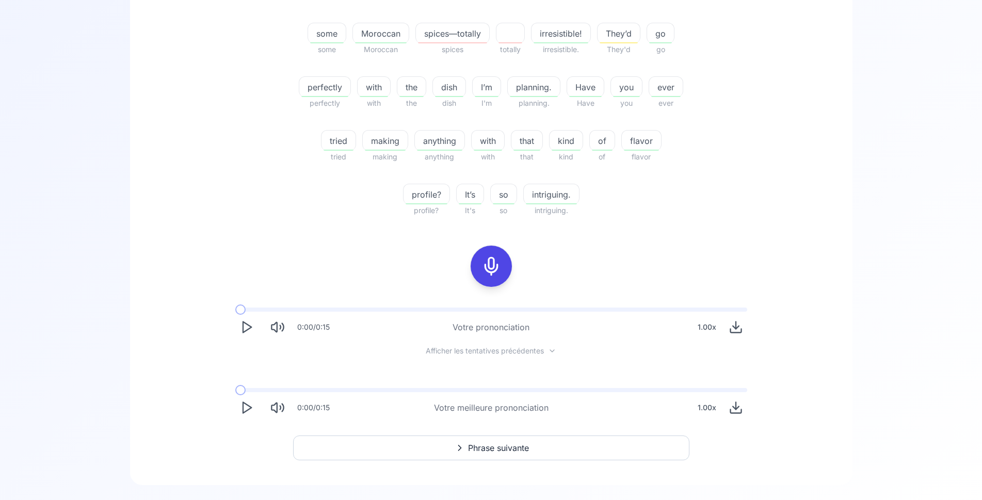
scroll to position [331, 0]
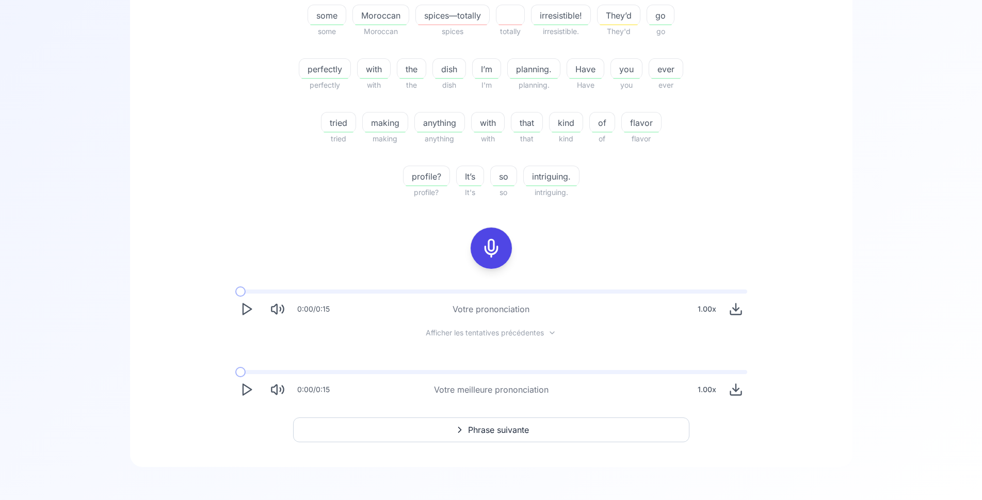
click at [401, 429] on button "Phrase suivante" at bounding box center [491, 429] width 396 height 25
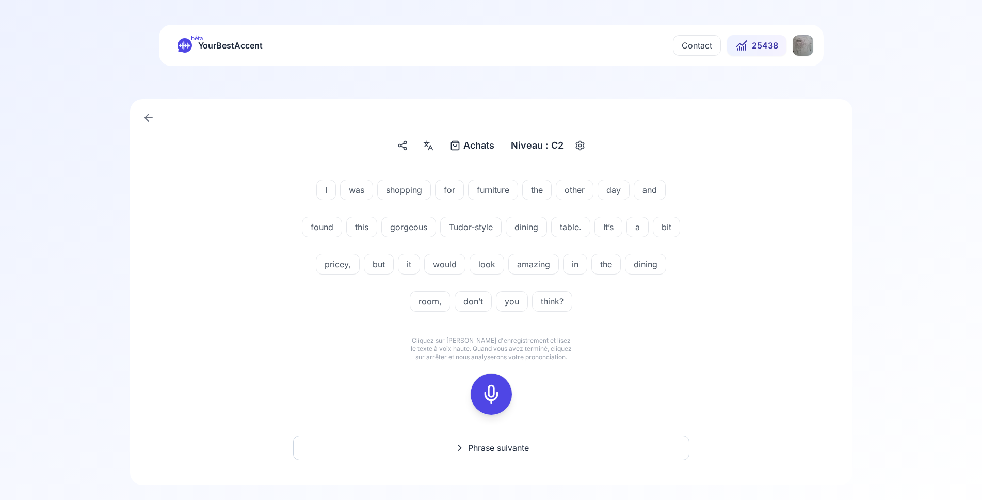
click at [498, 393] on rect at bounding box center [491, 394] width 15 height 15
click at [506, 400] on button at bounding box center [491, 394] width 41 height 41
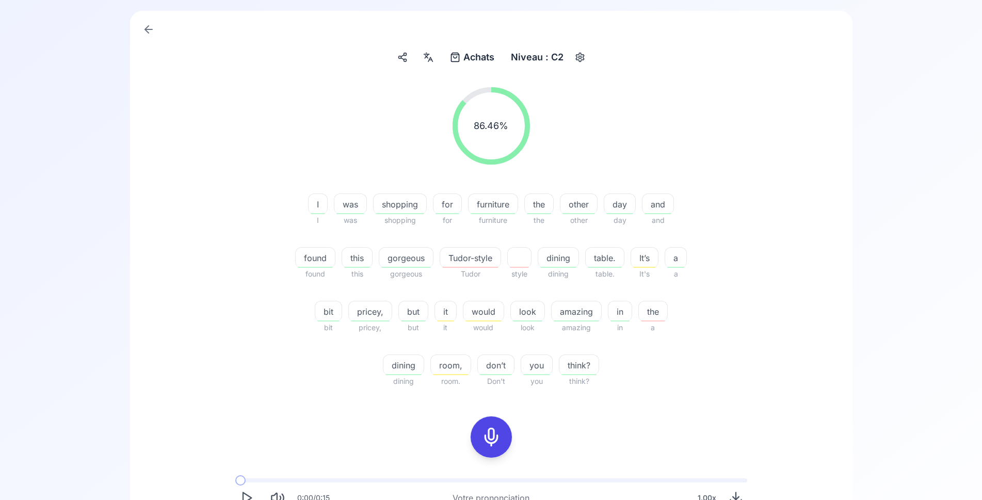
scroll to position [158, 0]
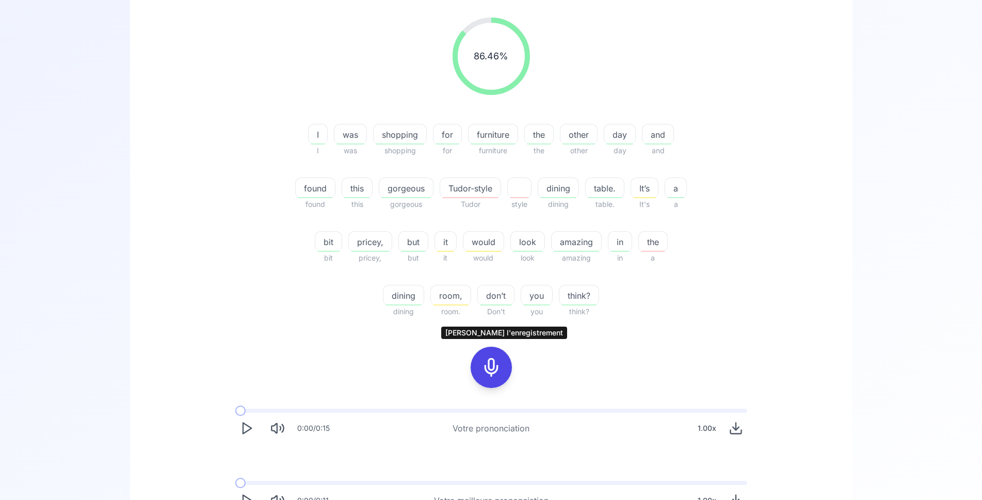
click at [488, 368] on icon at bounding box center [491, 367] width 21 height 21
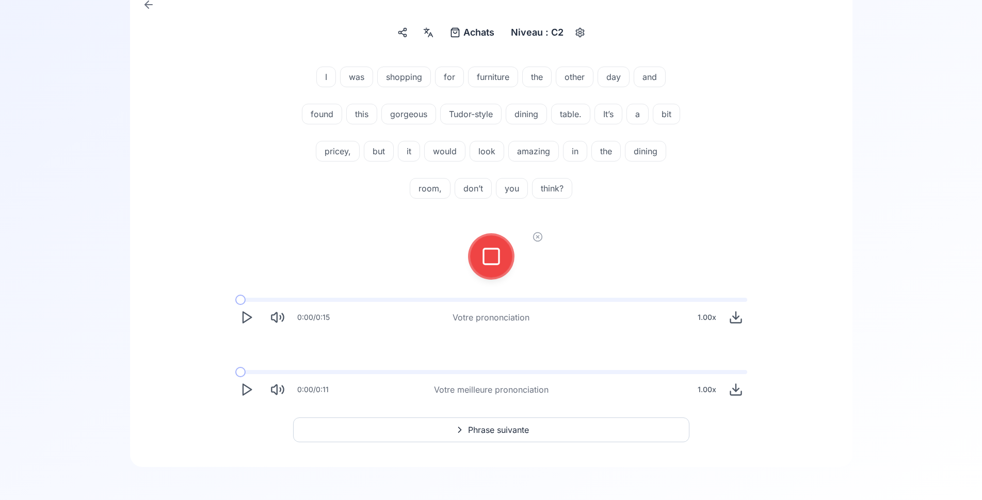
scroll to position [113, 0]
click at [535, 236] on icon at bounding box center [538, 237] width 10 height 10
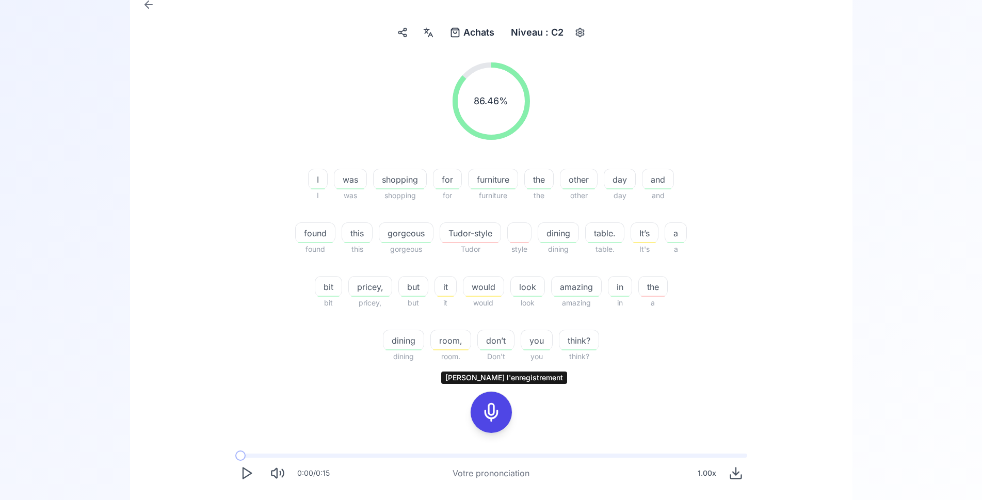
click at [496, 411] on icon at bounding box center [491, 412] width 21 height 21
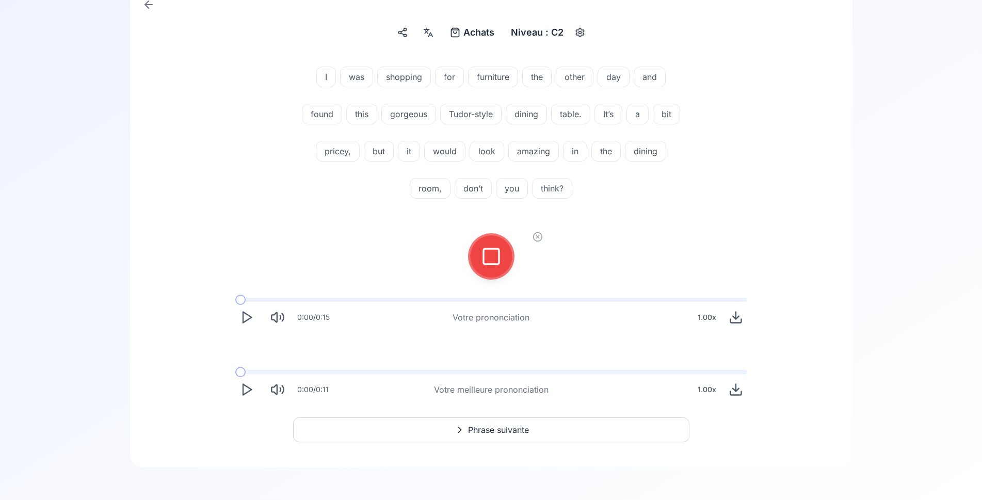
click at [490, 260] on icon at bounding box center [491, 256] width 21 height 21
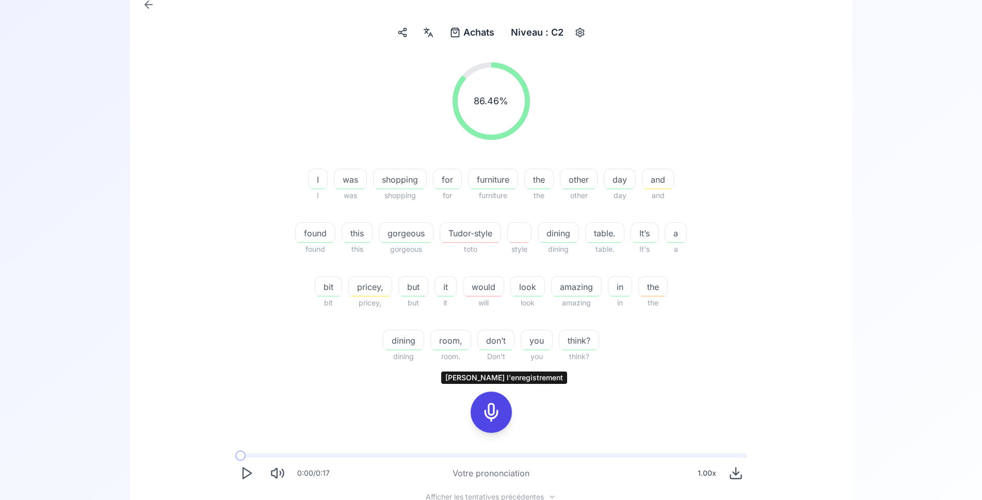
click at [490, 412] on icon at bounding box center [491, 412] width 21 height 21
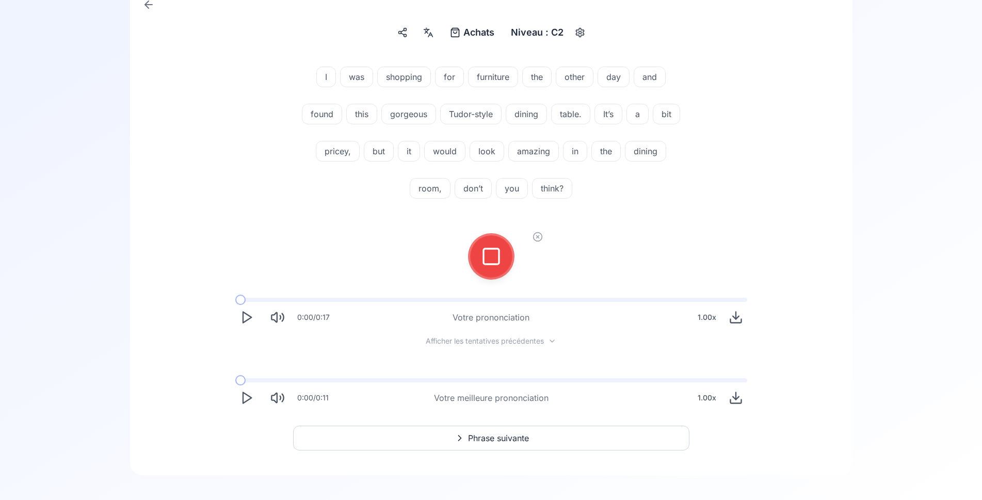
click at [538, 237] on icon at bounding box center [537, 237] width 3 height 3
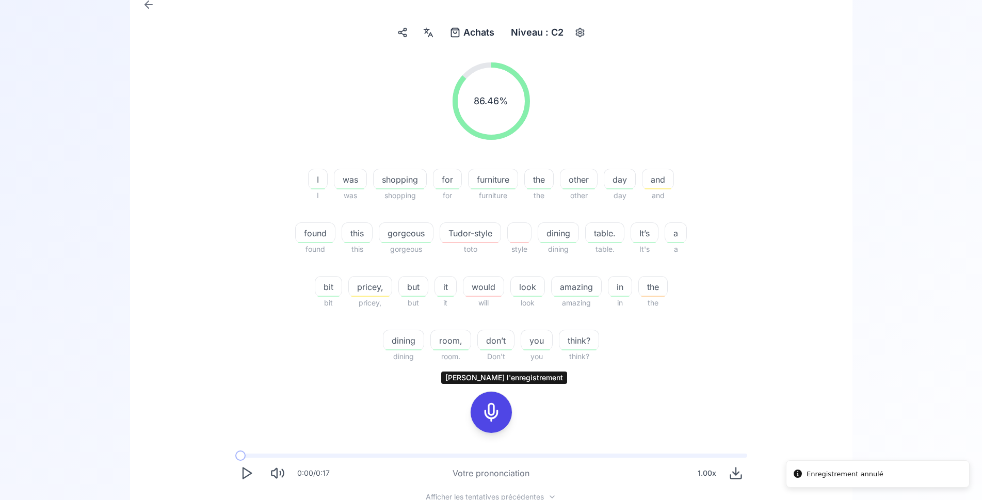
click at [486, 407] on icon at bounding box center [491, 412] width 21 height 21
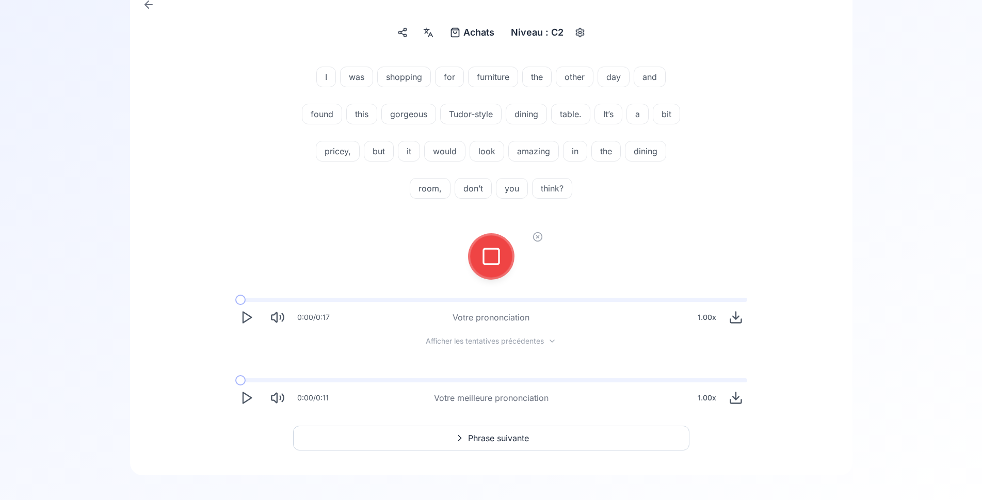
click at [505, 259] on button at bounding box center [491, 256] width 41 height 41
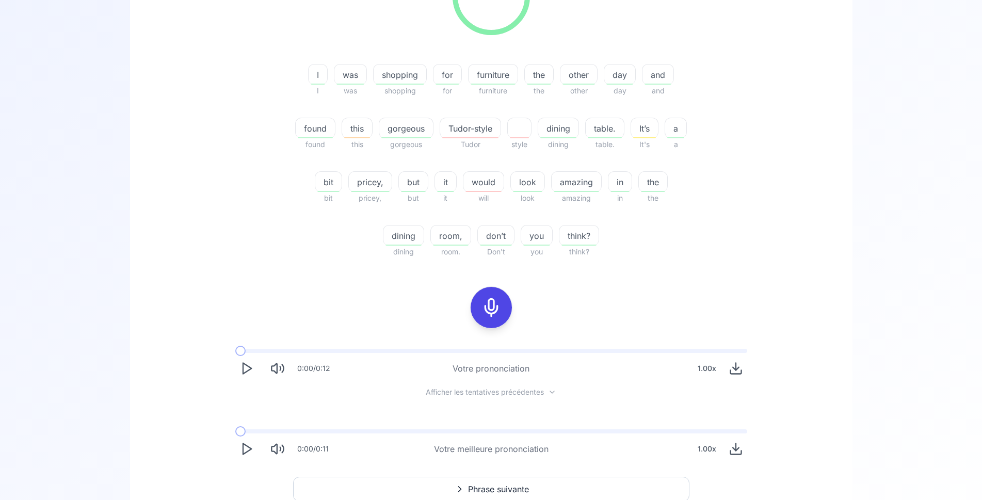
scroll to position [218, 0]
click at [246, 373] on icon "Play" at bounding box center [246, 368] width 14 height 14
click at [493, 305] on icon at bounding box center [491, 307] width 21 height 21
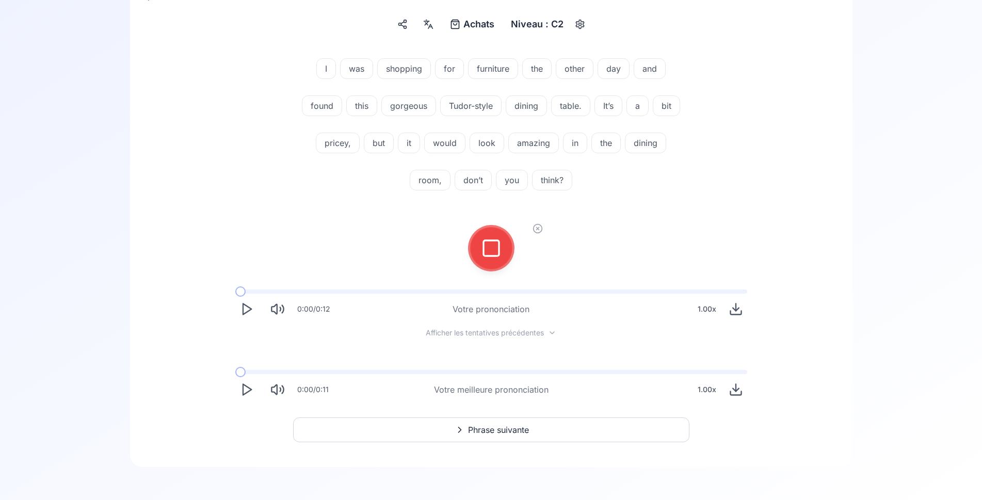
scroll to position [121, 0]
click at [491, 243] on icon at bounding box center [491, 248] width 21 height 21
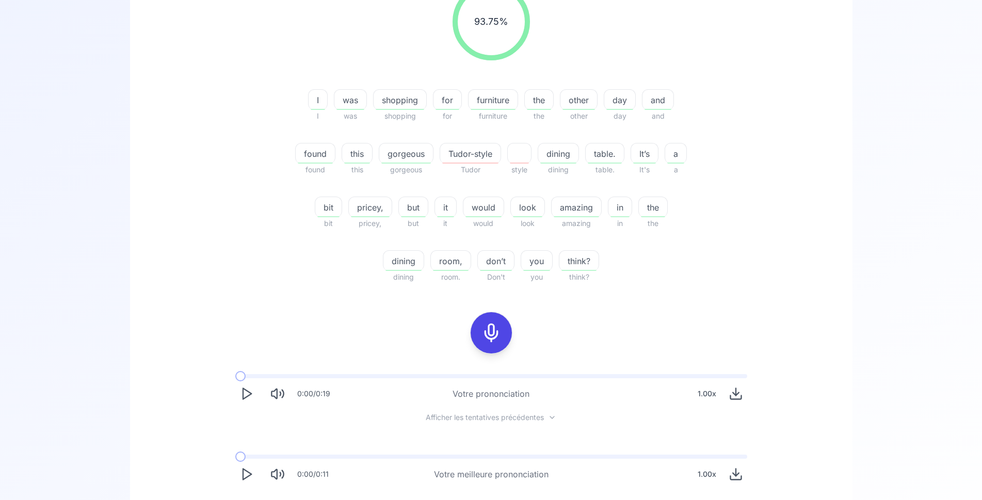
scroll to position [277, 0]
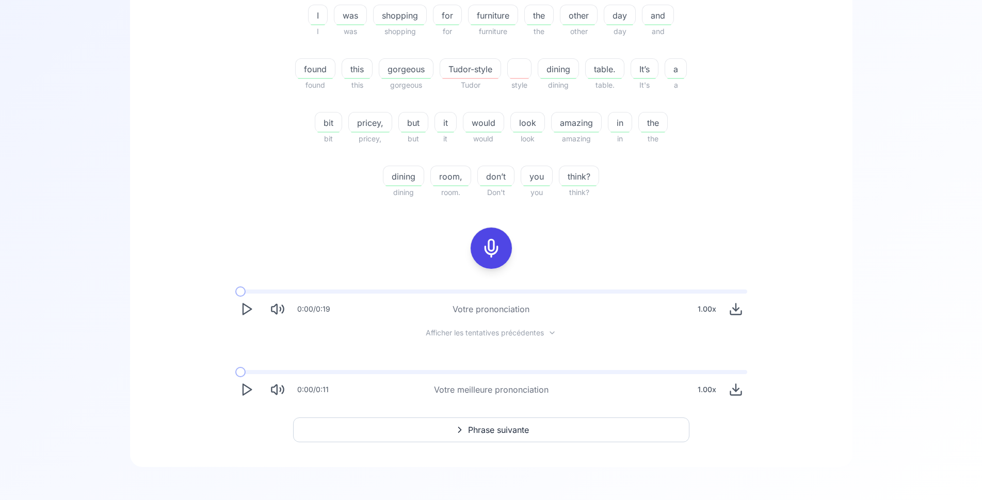
click at [249, 391] on polygon "Play" at bounding box center [247, 389] width 8 height 11
click at [534, 434] on button "Phrase suivante" at bounding box center [491, 429] width 396 height 25
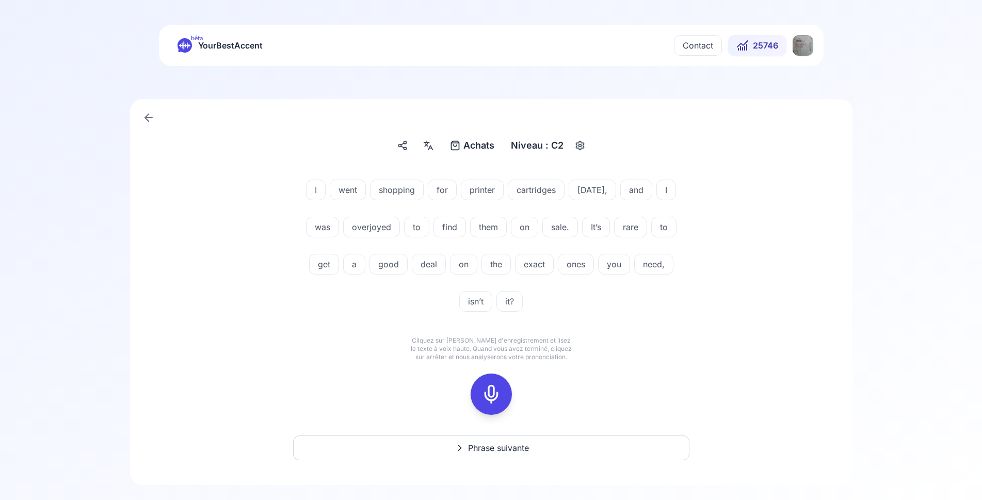
click at [488, 394] on icon at bounding box center [491, 394] width 21 height 21
click at [537, 376] on icon at bounding box center [537, 375] width 3 height 3
click at [498, 390] on icon at bounding box center [491, 394] width 21 height 21
click at [496, 393] on icon at bounding box center [491, 394] width 21 height 21
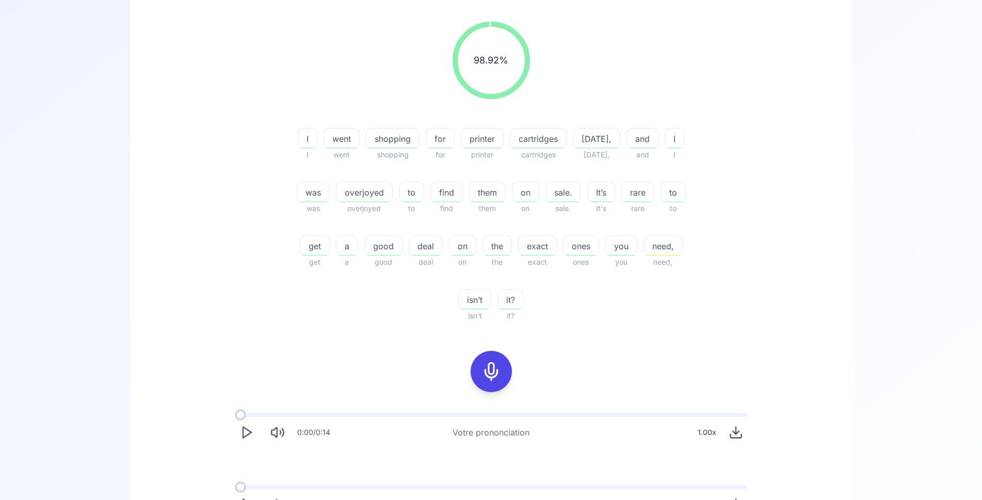
scroll to position [158, 0]
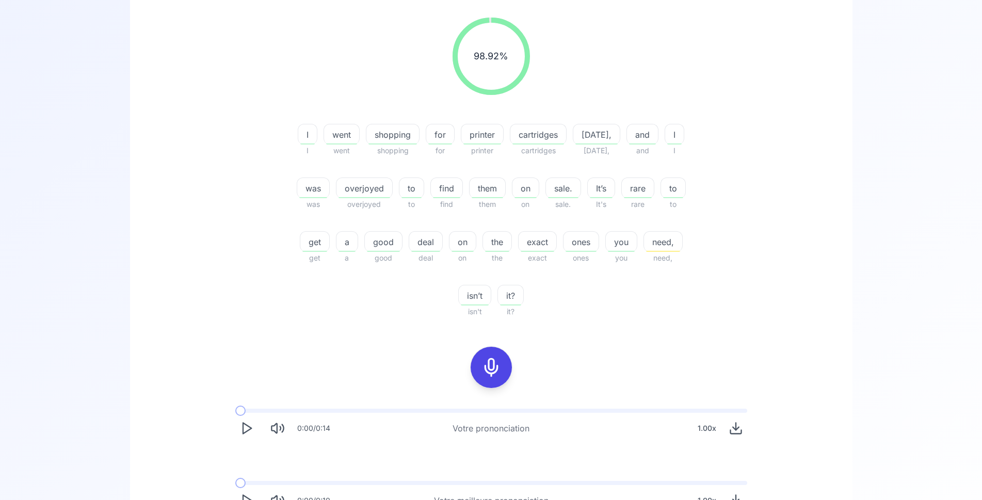
click at [249, 429] on icon "Play" at bounding box center [246, 428] width 14 height 14
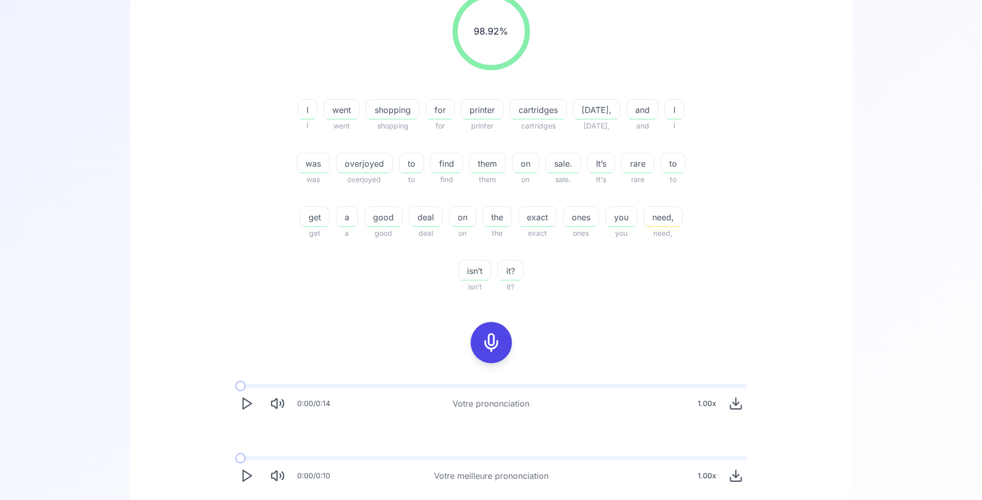
scroll to position [211, 0]
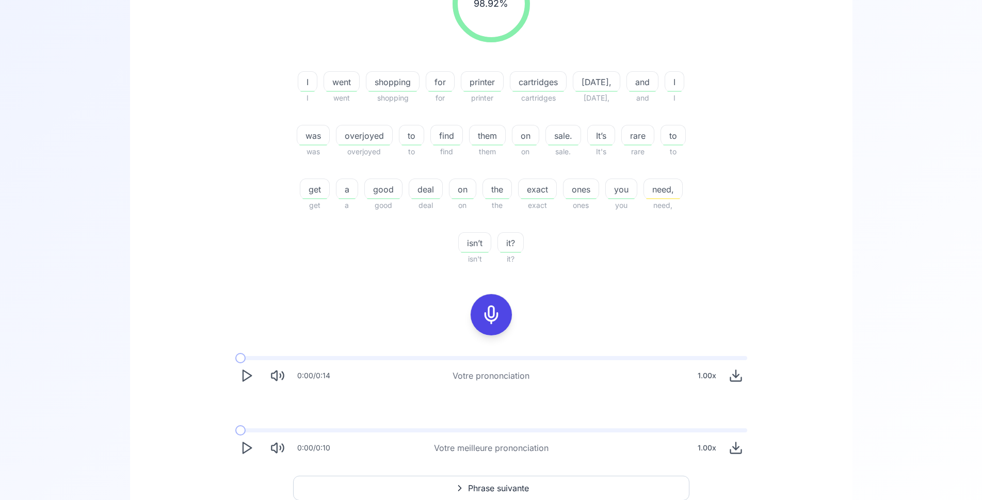
click at [249, 449] on polygon "Play" at bounding box center [247, 448] width 8 height 11
click at [252, 443] on icon "Play" at bounding box center [246, 448] width 14 height 14
click at [248, 446] on polygon "Play" at bounding box center [247, 448] width 8 height 11
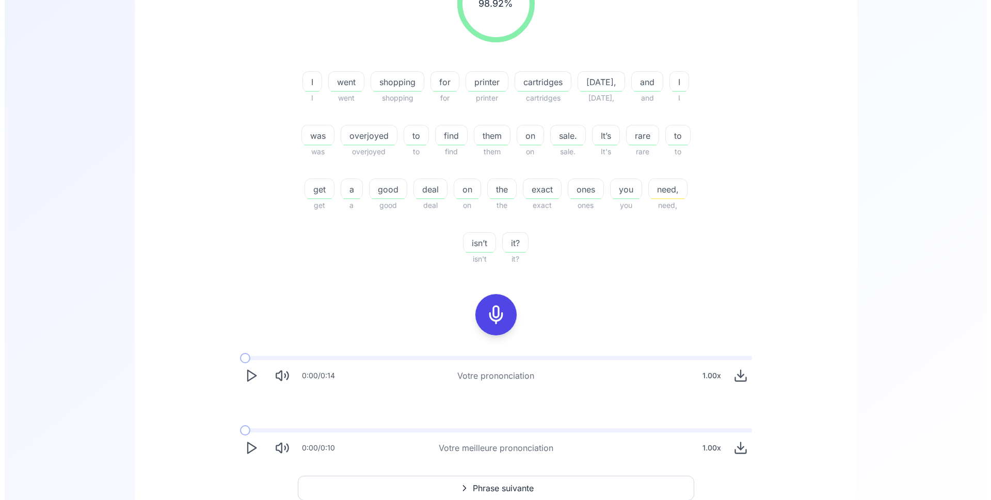
scroll to position [0, 0]
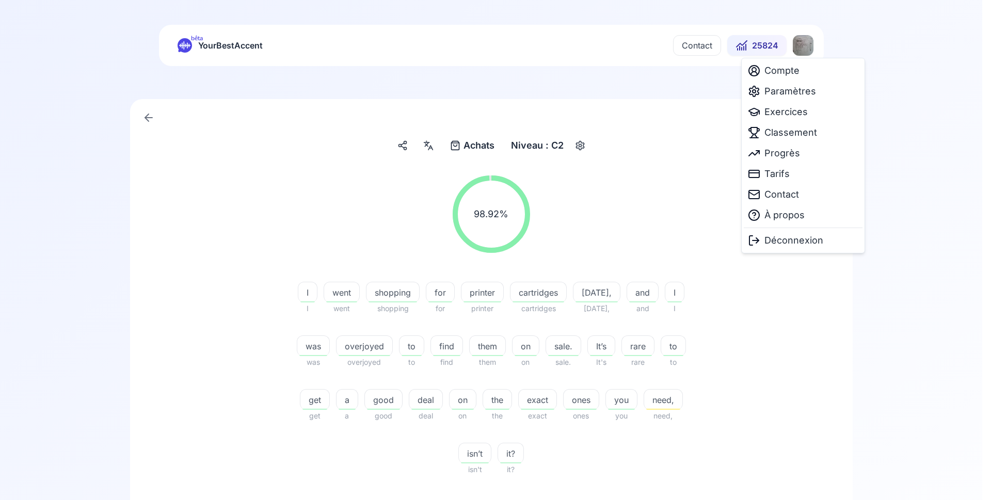
click at [801, 46] on html "bêta YourBestAccent Contact 25824 Achats Achats Niveau : C2 98.92 % 98.92 % I I…" at bounding box center [495, 250] width 991 height 500
click at [786, 92] on span "Paramètres" at bounding box center [790, 91] width 52 height 14
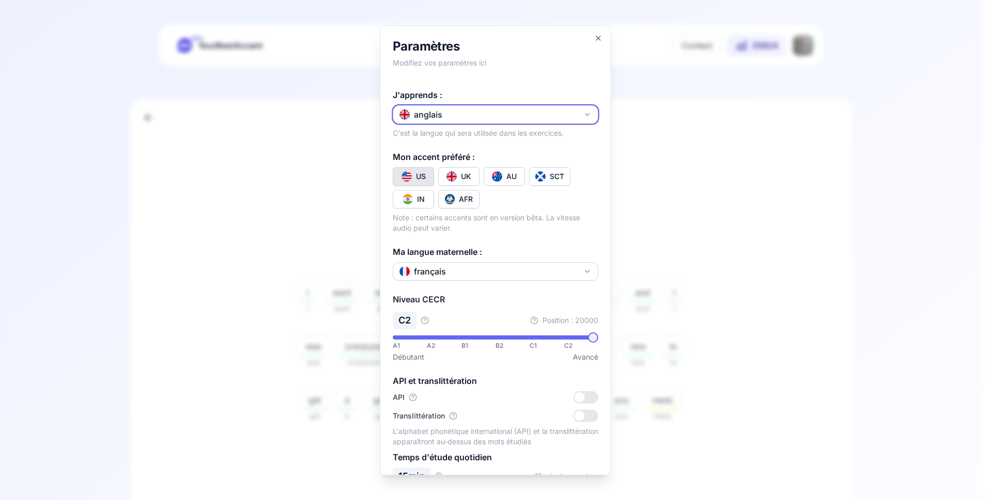
click at [468, 117] on button "anglais" at bounding box center [495, 114] width 205 height 19
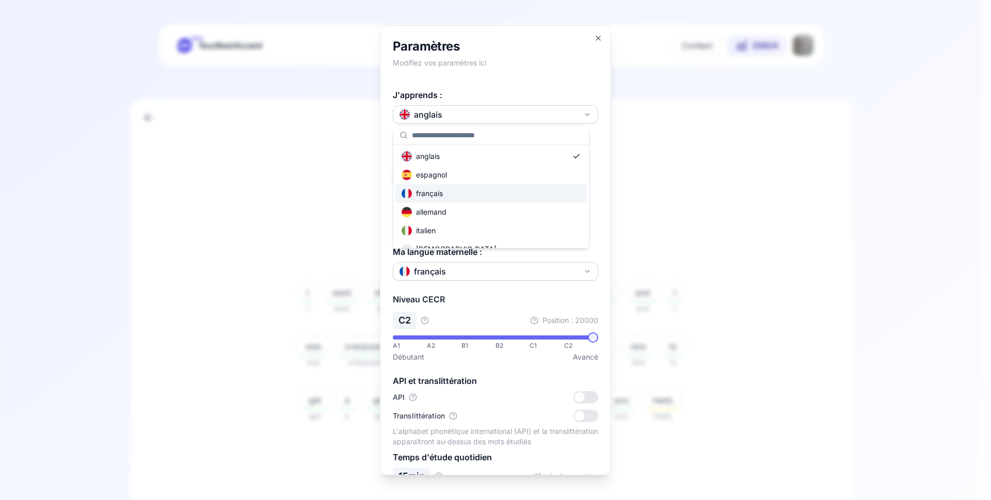
scroll to position [124, 0]
click at [468, 164] on div "russe" at bounding box center [490, 162] width 191 height 19
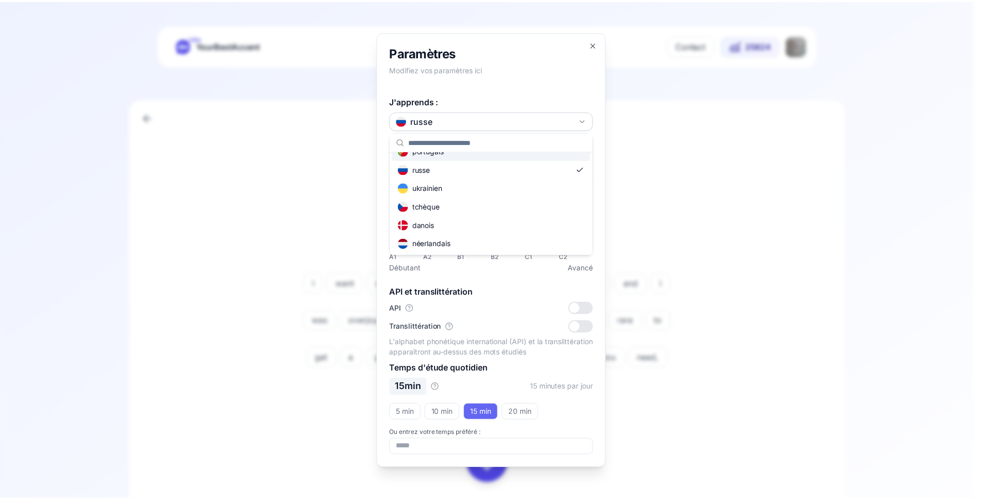
scroll to position [0, 0]
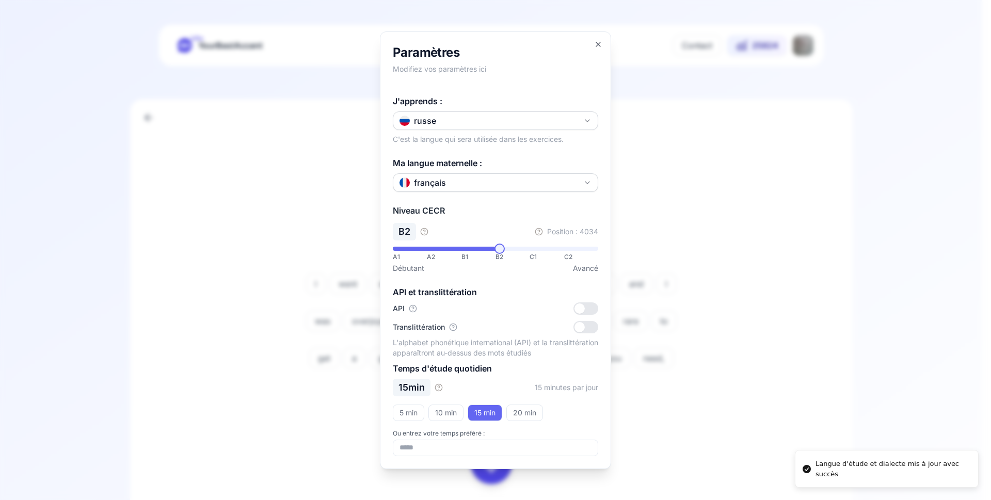
drag, startPoint x: 771, startPoint y: 144, endPoint x: 794, endPoint y: 85, distance: 63.5
click at [773, 143] on div at bounding box center [495, 250] width 991 height 500
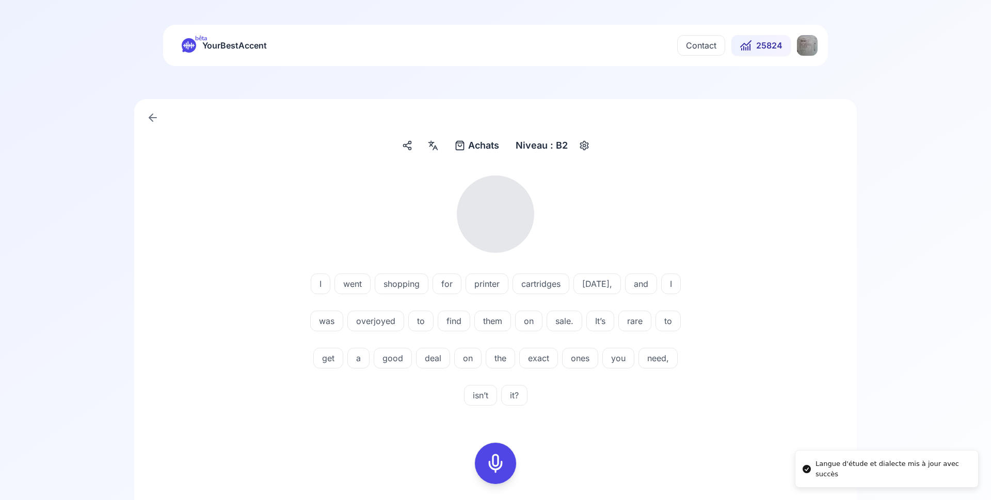
click at [805, 47] on html "Langue d'étude et dialecte mis à jour avec succès bêta YourBestAccent Contact 2…" at bounding box center [495, 250] width 991 height 500
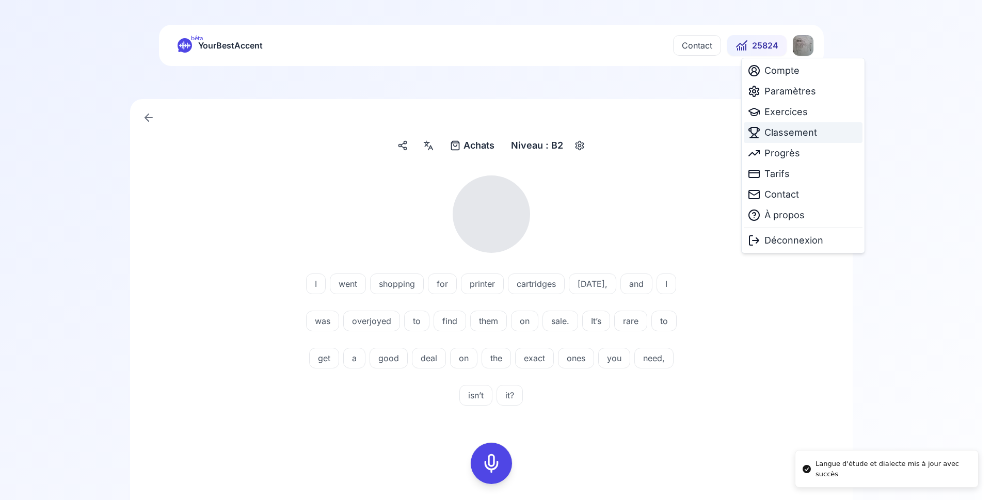
click at [796, 133] on span "Classement" at bounding box center [790, 132] width 53 height 14
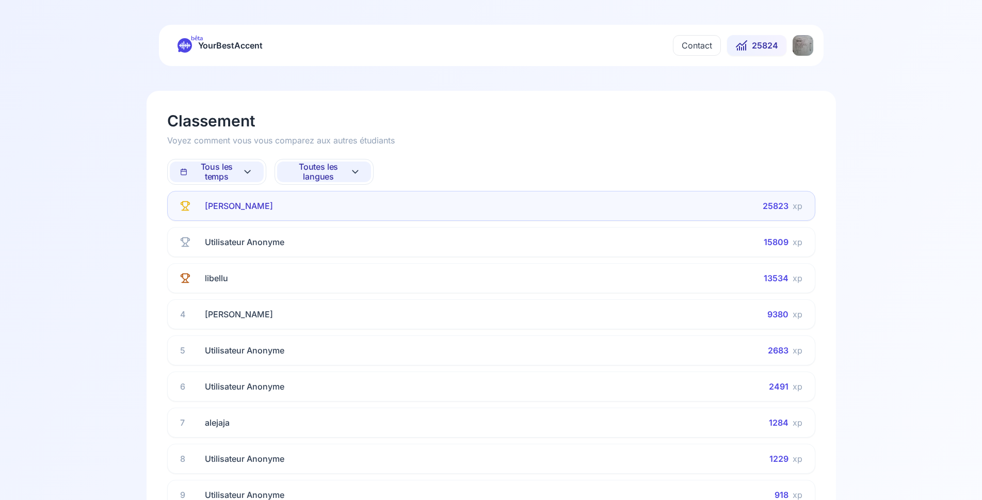
click at [237, 172] on span "Tous les temps" at bounding box center [211, 172] width 62 height 20
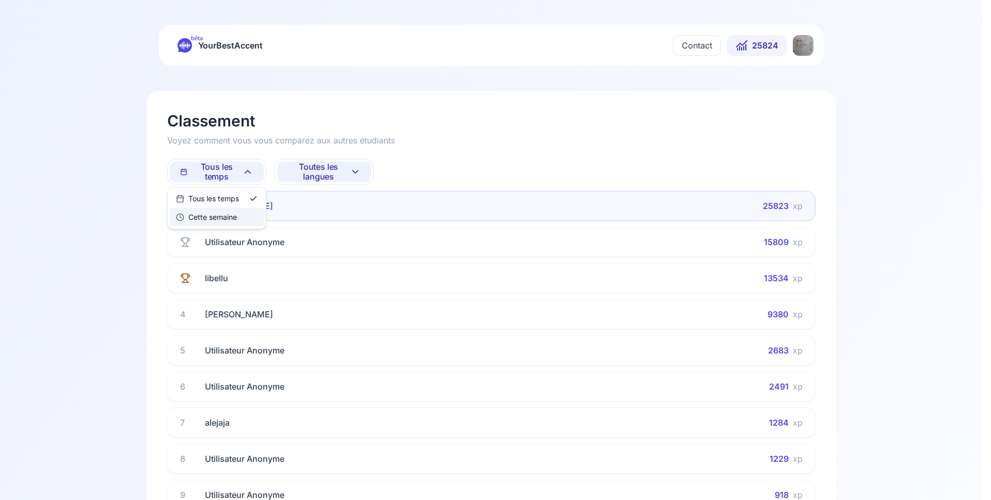
click at [223, 218] on div "Cette semaine" at bounding box center [206, 217] width 61 height 10
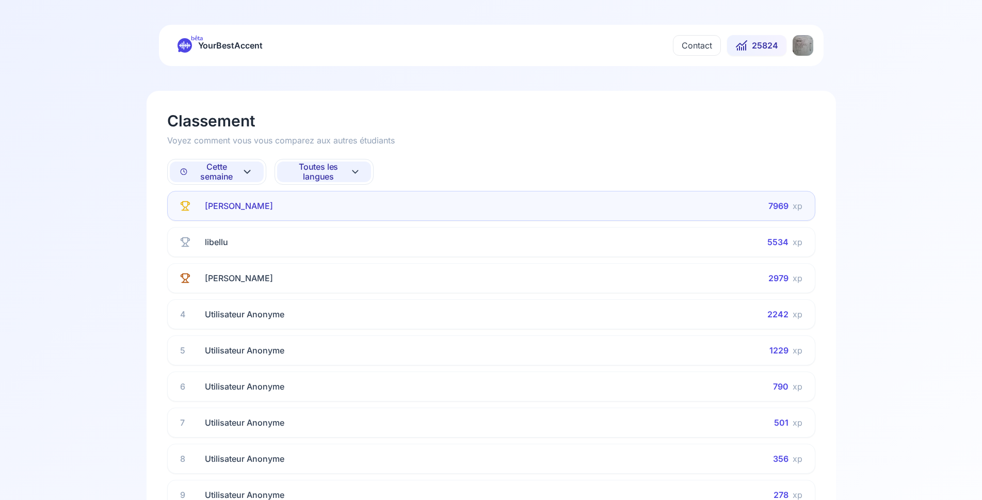
click at [209, 170] on span "Cette semaine" at bounding box center [211, 172] width 62 height 20
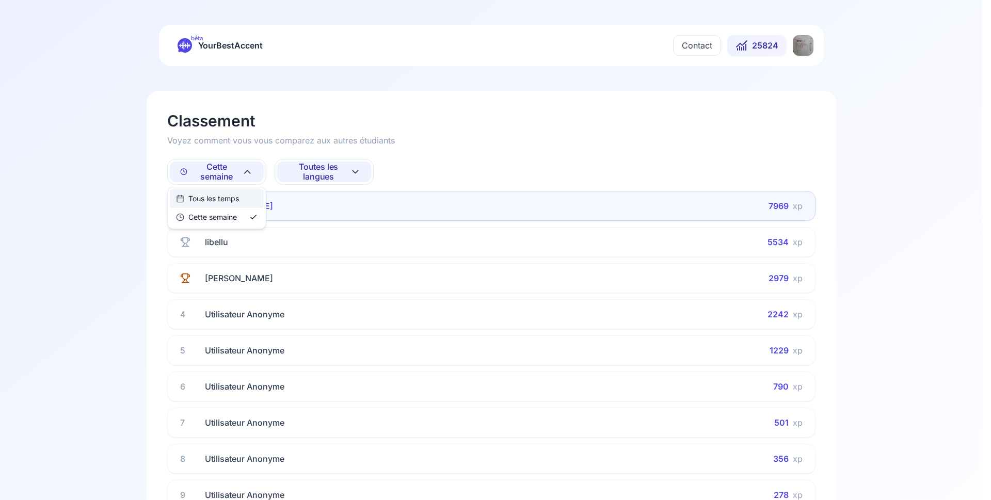
click at [219, 202] on div "Tous les temps" at bounding box center [207, 199] width 63 height 10
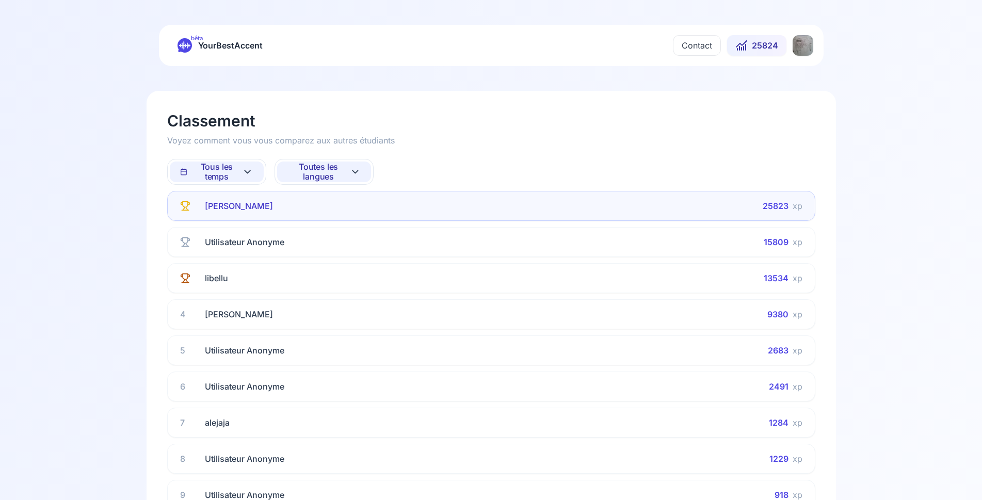
click at [317, 175] on span "Toutes les langues" at bounding box center [318, 172] width 62 height 20
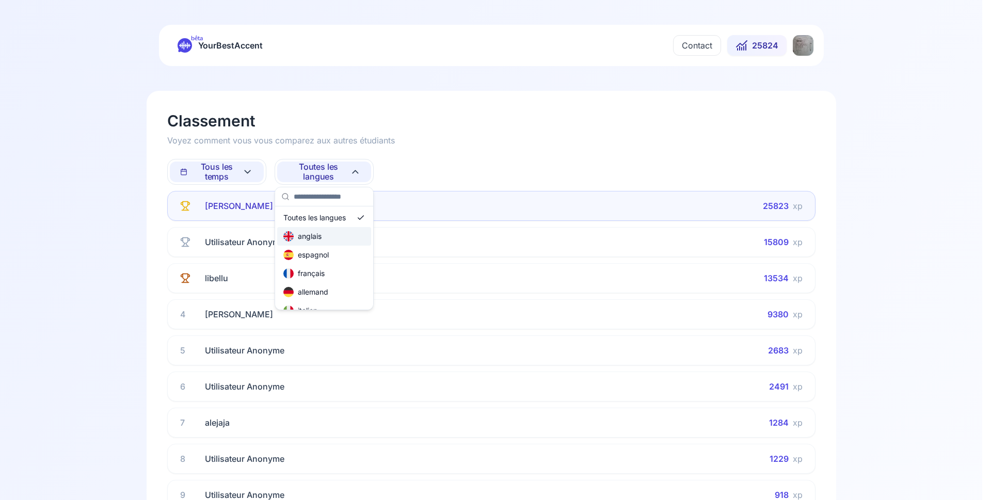
click at [310, 231] on div "anglais" at bounding box center [302, 236] width 38 height 10
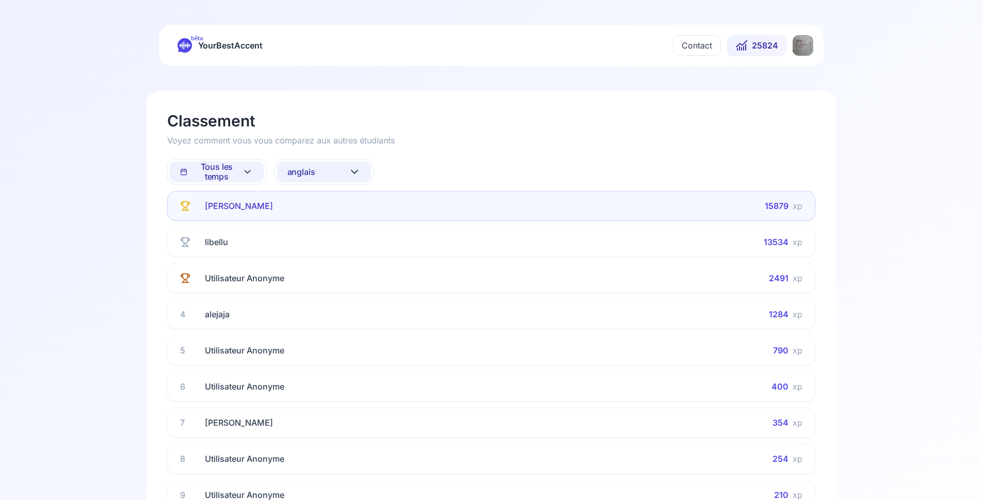
click at [316, 167] on button "anglais" at bounding box center [324, 172] width 94 height 21
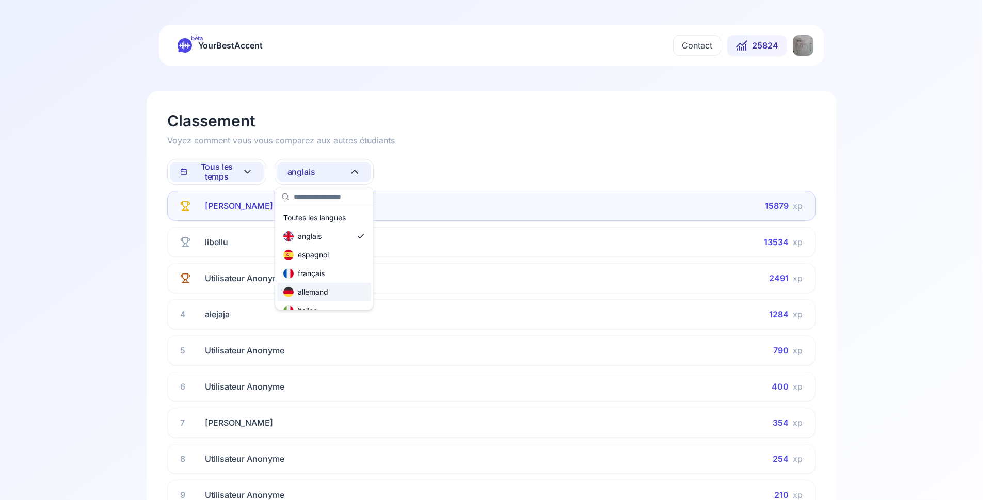
click at [321, 293] on div "allemand" at bounding box center [305, 292] width 45 height 10
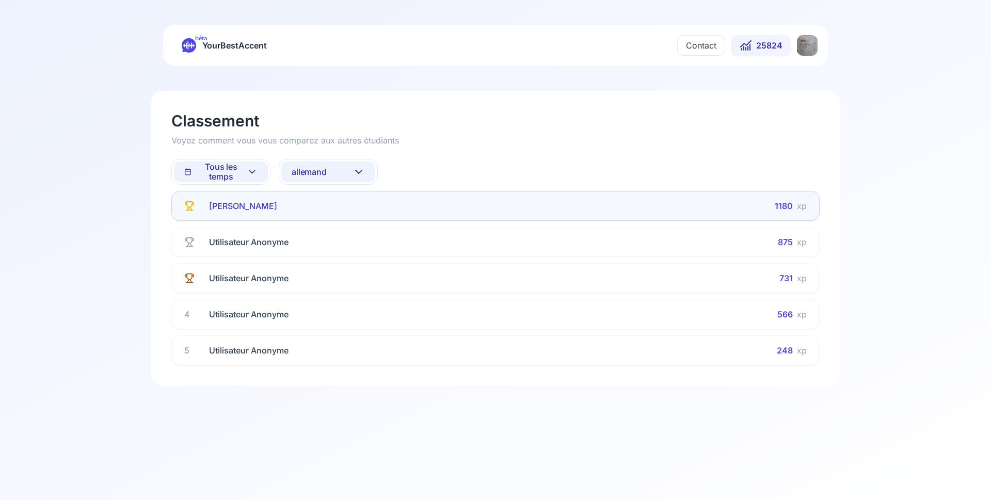
click at [336, 166] on button "allemand" at bounding box center [328, 172] width 94 height 21
click at [319, 239] on div "russe" at bounding box center [303, 242] width 33 height 10
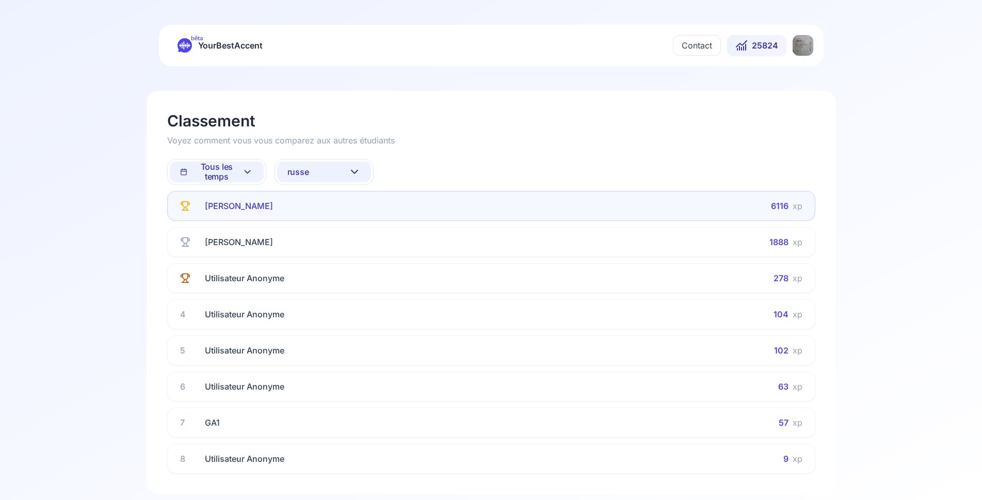
click at [225, 172] on span "Tous les temps" at bounding box center [211, 172] width 62 height 20
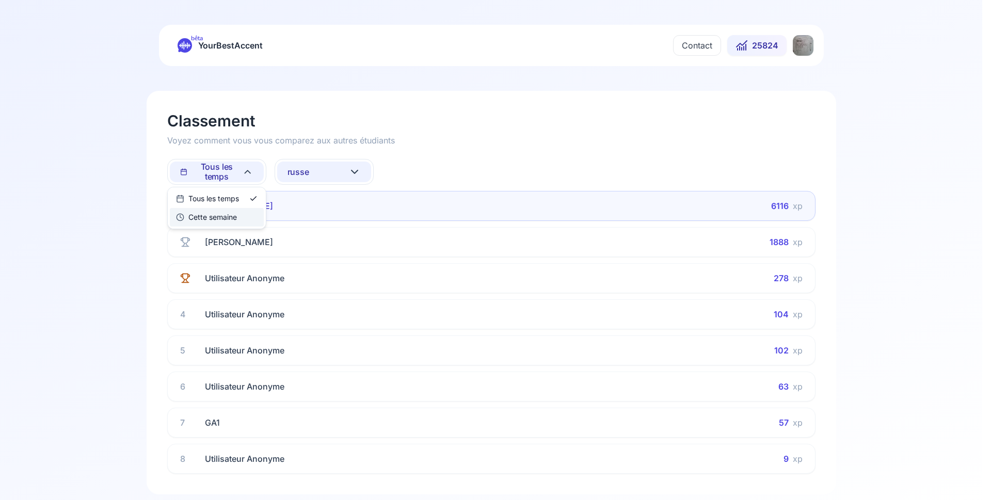
click at [222, 219] on div "Cette semaine" at bounding box center [206, 217] width 61 height 10
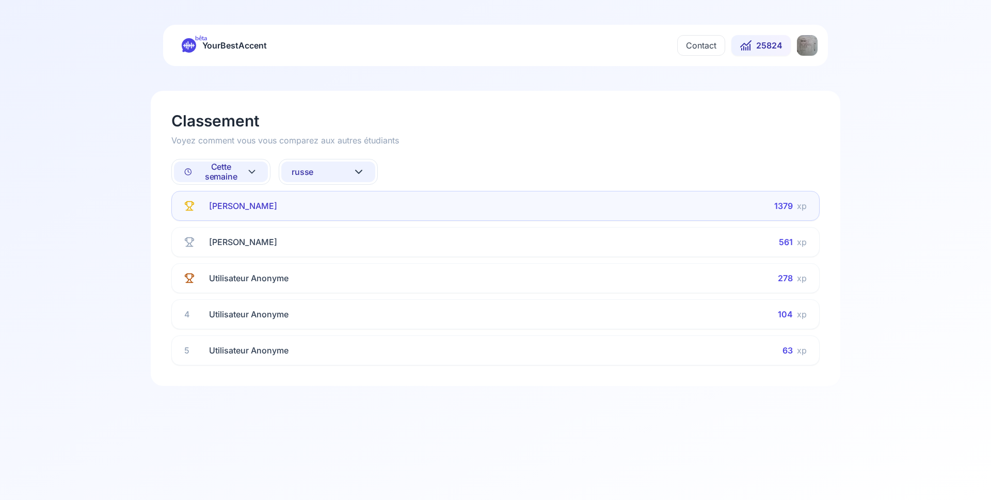
click at [313, 172] on span "russe" at bounding box center [303, 172] width 22 height 10
click at [323, 289] on div "allemand" at bounding box center [309, 292] width 45 height 10
click at [305, 172] on span "allemand" at bounding box center [309, 172] width 35 height 10
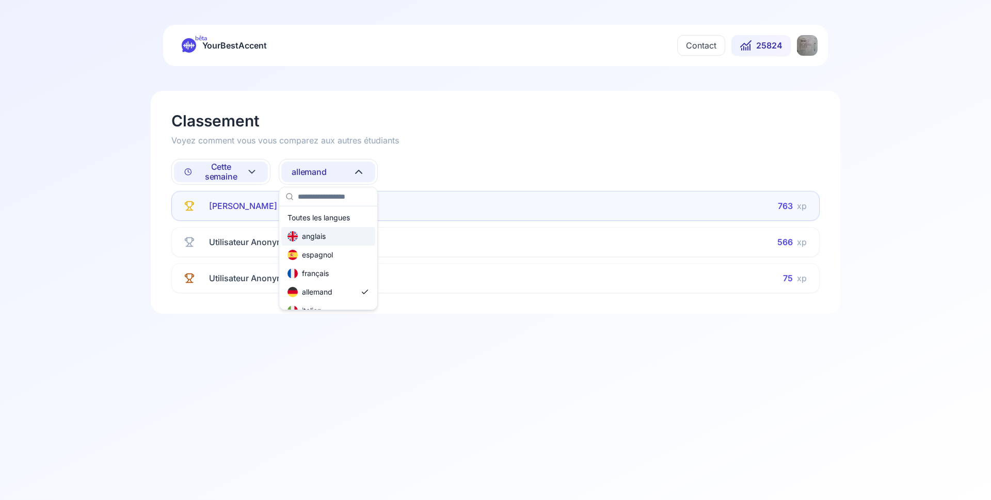
click at [317, 236] on div "anglais" at bounding box center [306, 236] width 38 height 10
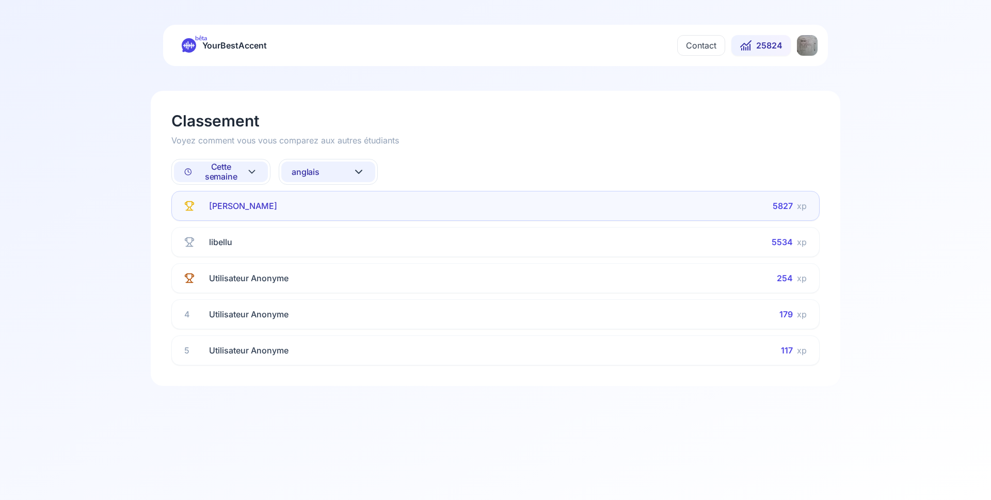
drag, startPoint x: 141, startPoint y: 193, endPoint x: 201, endPoint y: 167, distance: 65.4
click at [170, 185] on div "Classement Voyez comment vous vous comparez aux autres étudiants Cette semaine …" at bounding box center [495, 238] width 722 height 345
